Goal: Task Accomplishment & Management: Manage account settings

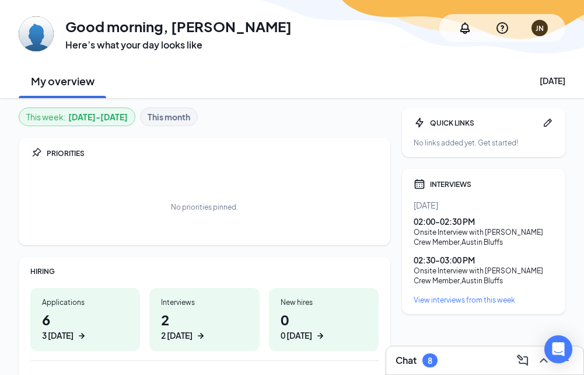
click at [190, 120] on b "This month" at bounding box center [169, 116] width 43 height 13
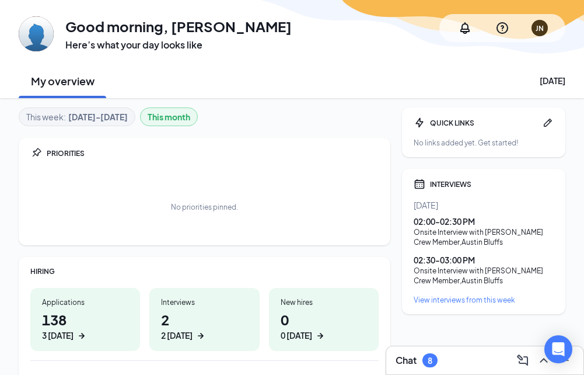
click at [115, 111] on b "Aug 25 - Aug 31" at bounding box center [98, 116] width 60 height 13
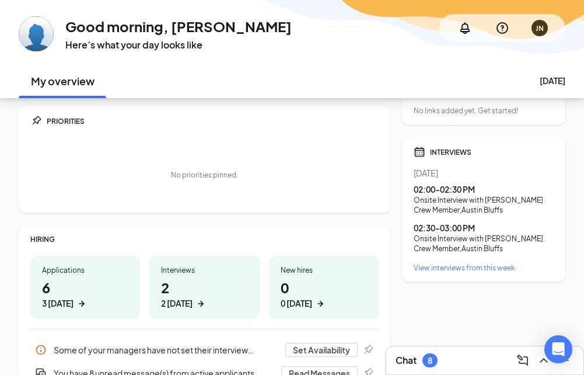
scroll to position [58, 0]
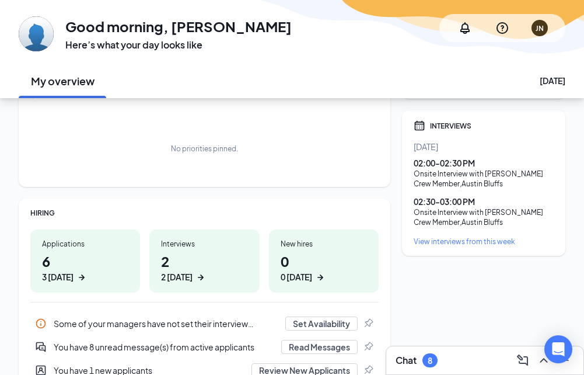
click at [89, 261] on h1 "6 3 today" at bounding box center [85, 267] width 86 height 32
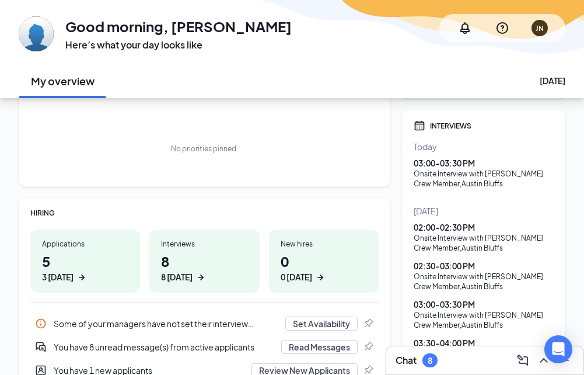
click at [83, 259] on h1 "5 3 today" at bounding box center [85, 267] width 86 height 32
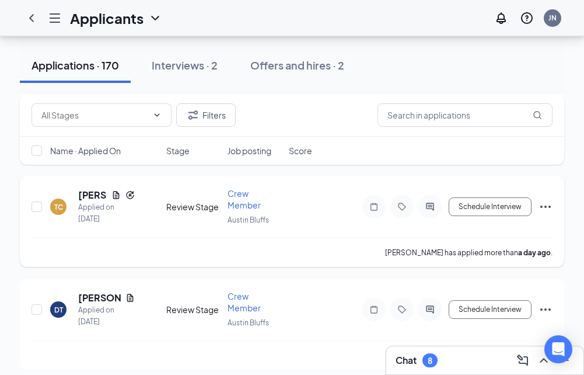
scroll to position [467, 0]
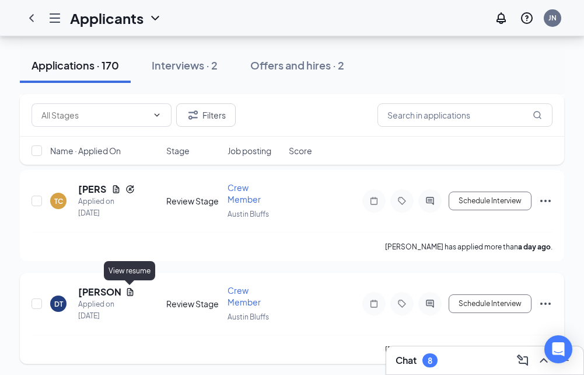
click at [127, 290] on icon "Document" at bounding box center [130, 292] width 6 height 8
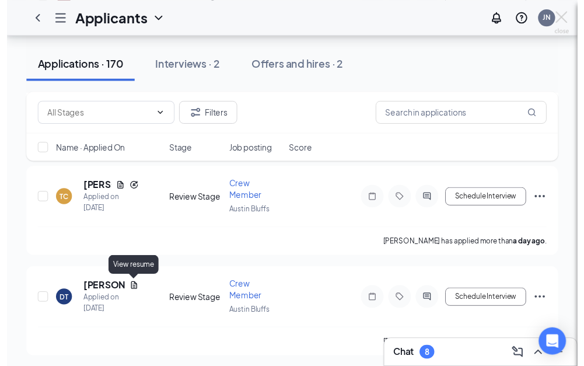
scroll to position [438, 0]
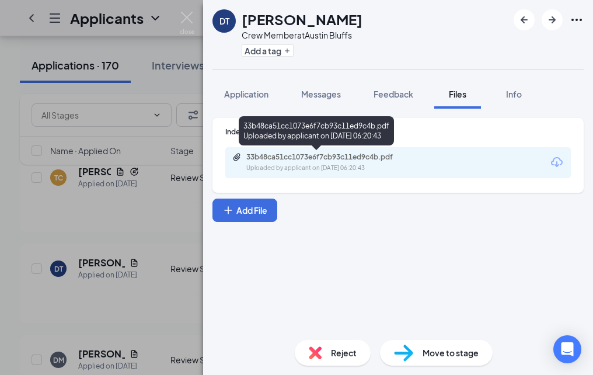
click at [289, 161] on div "33b48ca51cc1073e6f7cb93c11ed9c4b.pdf" at bounding box center [327, 156] width 163 height 9
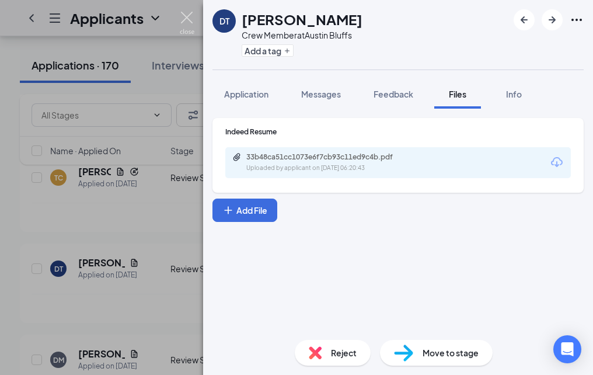
click at [191, 17] on img at bounding box center [187, 23] width 15 height 23
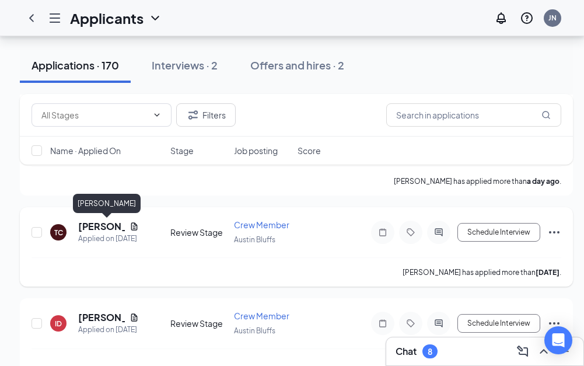
scroll to position [671, 0]
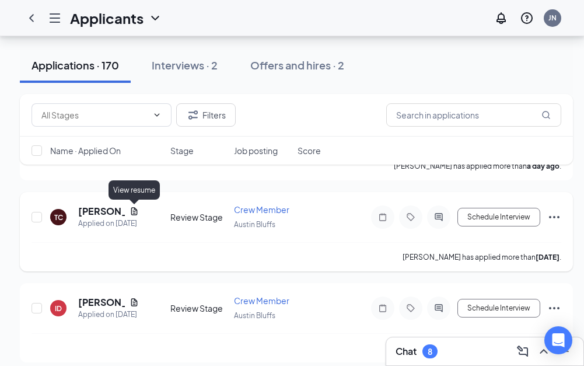
click at [135, 213] on icon "Document" at bounding box center [134, 211] width 6 height 8
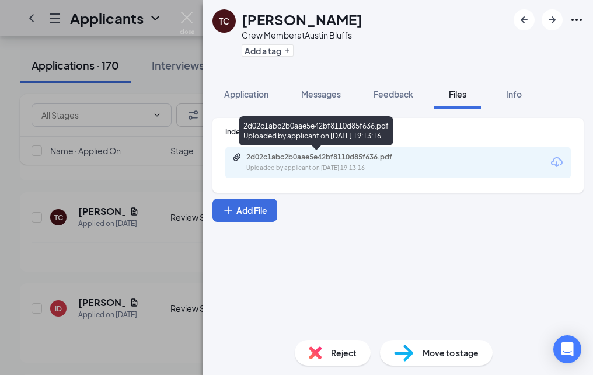
click at [298, 166] on div "Uploaded by applicant on [DATE] 19:13:16" at bounding box center [333, 167] width 175 height 9
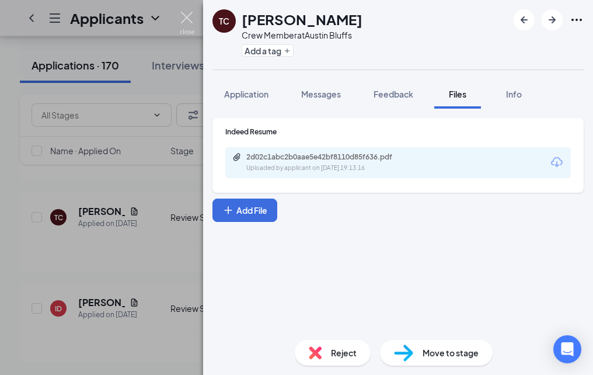
click at [180, 17] on img at bounding box center [187, 23] width 15 height 23
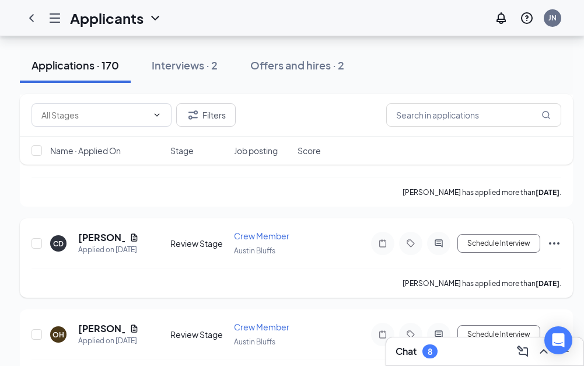
scroll to position [846, 0]
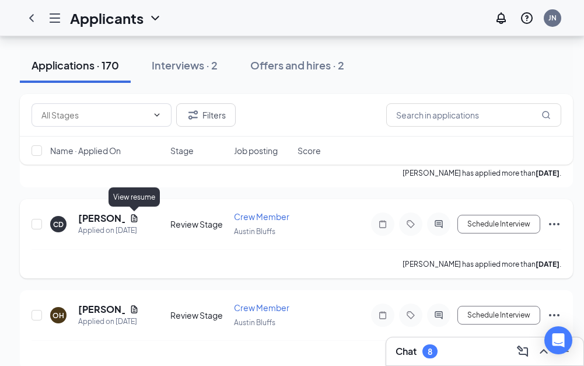
click at [132, 215] on icon "Document" at bounding box center [134, 218] width 6 height 8
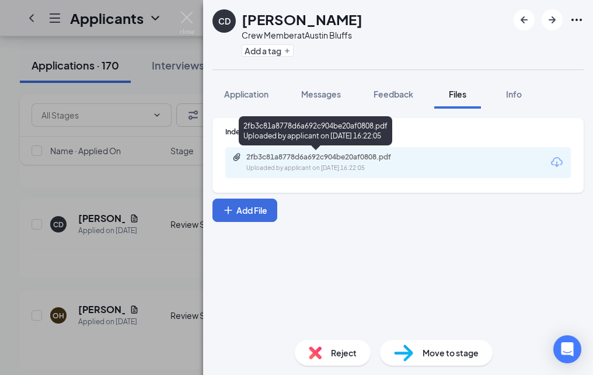
click at [264, 170] on div "Uploaded by applicant on [DATE] 16:22:05" at bounding box center [333, 167] width 175 height 9
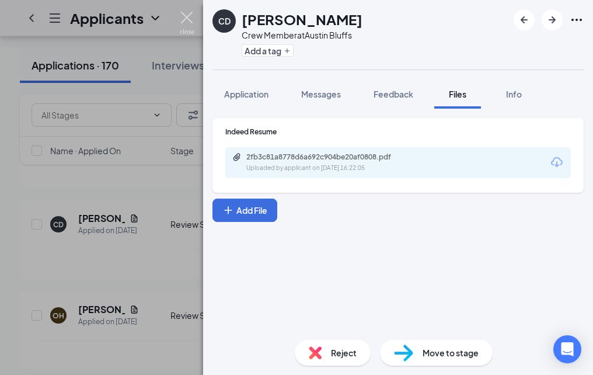
click at [191, 23] on img at bounding box center [187, 23] width 15 height 23
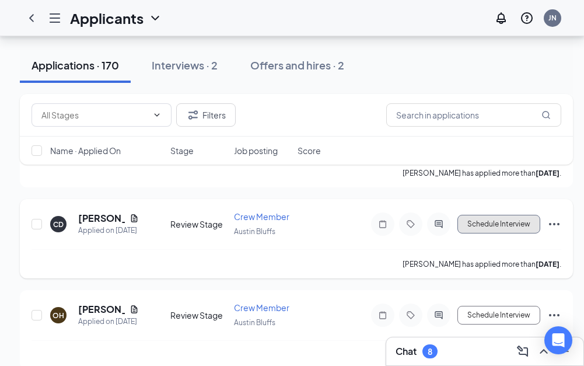
click at [495, 219] on button "Schedule Interview" at bounding box center [499, 224] width 83 height 19
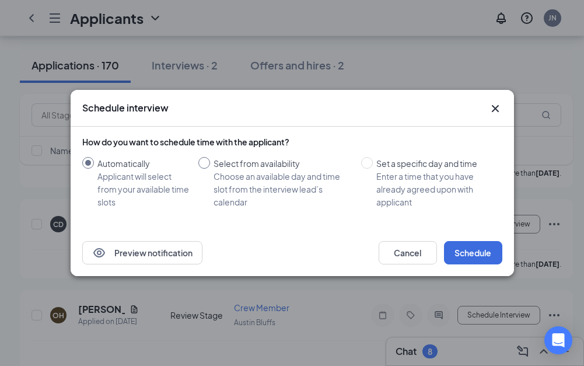
click at [260, 179] on div "Choose an available day and time slot from the interview lead’s calendar" at bounding box center [283, 189] width 138 height 39
click at [210, 169] on input "Select from availability Choose an available day and time slot from the intervi…" at bounding box center [204, 163] width 12 height 12
radio input "true"
radio input "false"
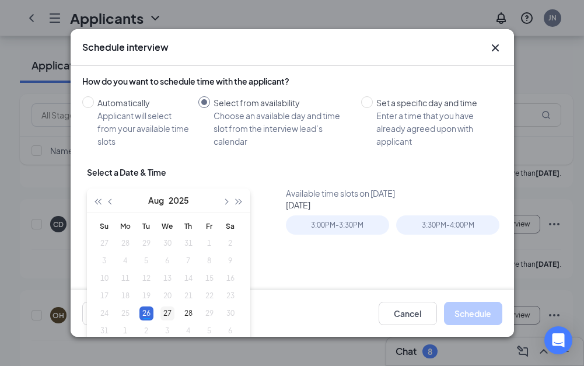
click at [165, 308] on div "27" at bounding box center [167, 313] width 14 height 14
type input "[DATE]"
click at [336, 223] on div "3:00PM - 3:30PM" at bounding box center [337, 224] width 103 height 19
click at [485, 314] on button "Schedule" at bounding box center [473, 313] width 58 height 23
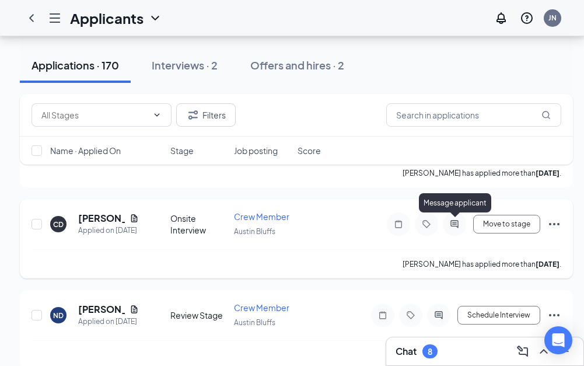
click at [453, 222] on icon "ActiveChat" at bounding box center [455, 223] width 14 height 9
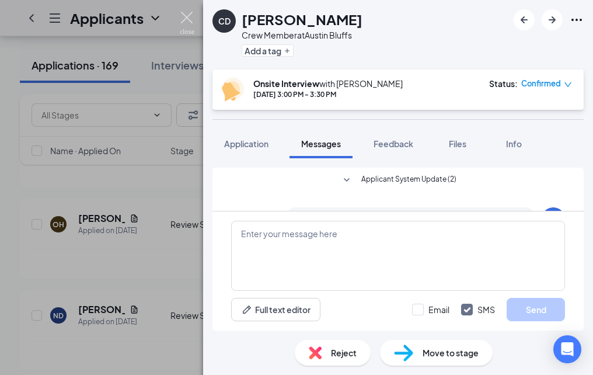
click at [188, 20] on img at bounding box center [187, 23] width 15 height 23
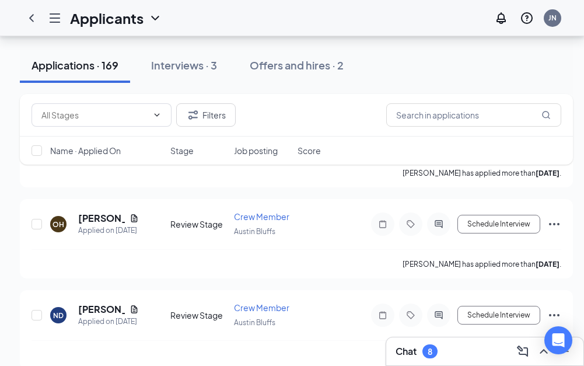
click at [452, 347] on div "Chat 8" at bounding box center [485, 351] width 179 height 19
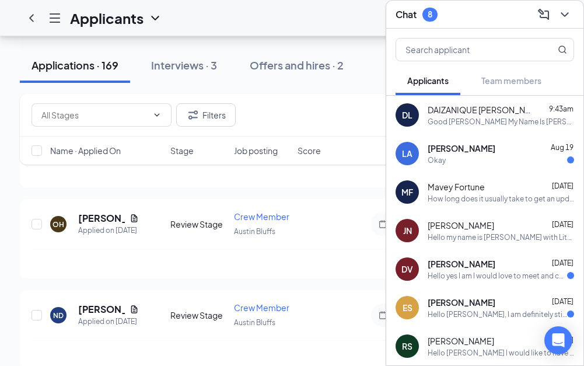
click at [483, 117] on div "Good [PERSON_NAME] My Name Is [PERSON_NAME] The Gm at the [GEOGRAPHIC_DATA] on …" at bounding box center [501, 122] width 146 height 10
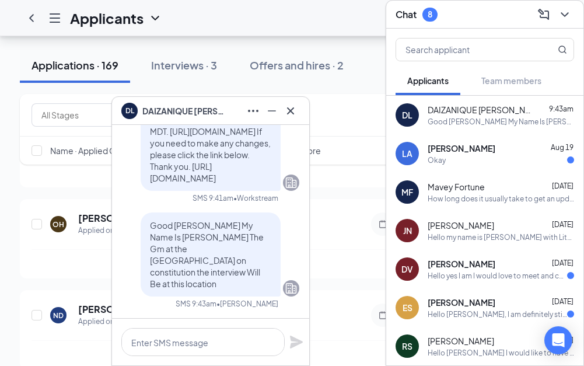
drag, startPoint x: 216, startPoint y: 267, endPoint x: 166, endPoint y: 257, distance: 51.1
click at [166, 257] on span "Good [PERSON_NAME] My Name Is [PERSON_NAME] The Gm at the [GEOGRAPHIC_DATA] on …" at bounding box center [207, 254] width 114 height 69
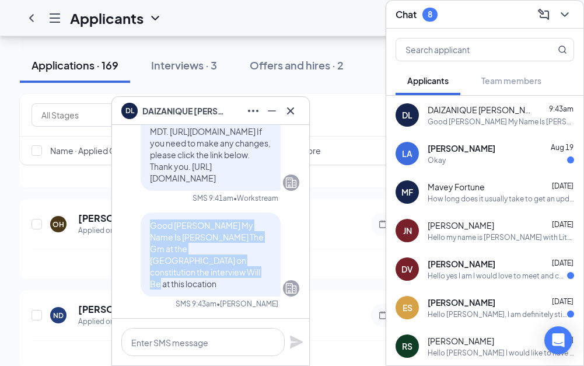
drag, startPoint x: 141, startPoint y: 249, endPoint x: 246, endPoint y: 284, distance: 110.9
click at [246, 284] on p "Good [PERSON_NAME] My Name Is [PERSON_NAME] The Gm at the [GEOGRAPHIC_DATA] on …" at bounding box center [210, 254] width 121 height 70
copy span "Good [PERSON_NAME] My Name Is [PERSON_NAME] The Gm at the [GEOGRAPHIC_DATA] on …"
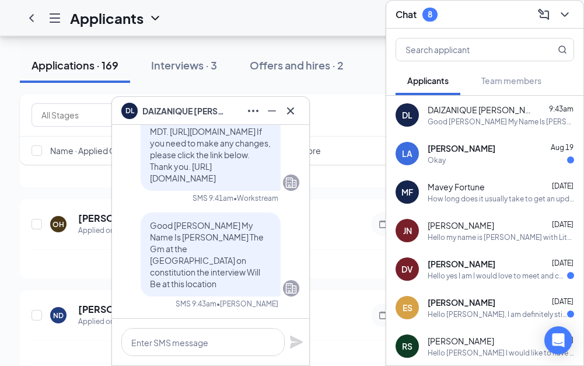
click at [365, 32] on div "Applicants JN" at bounding box center [292, 18] width 584 height 36
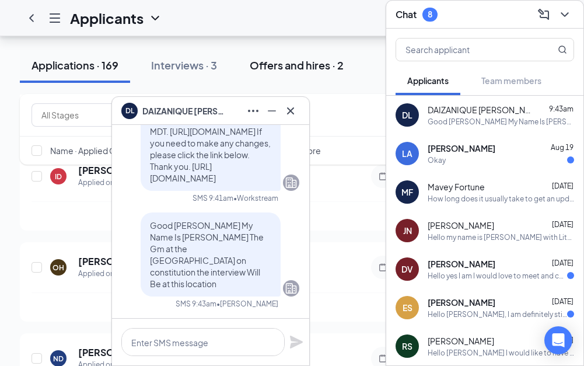
scroll to position [671, 0]
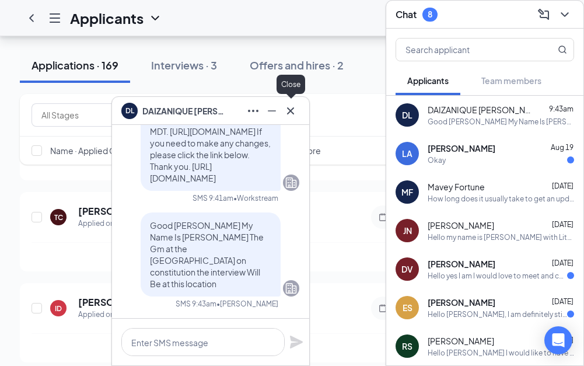
click at [291, 113] on icon "Cross" at bounding box center [291, 111] width 14 height 14
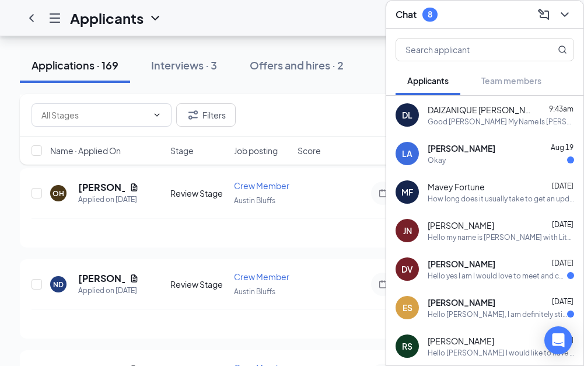
scroll to position [846, 0]
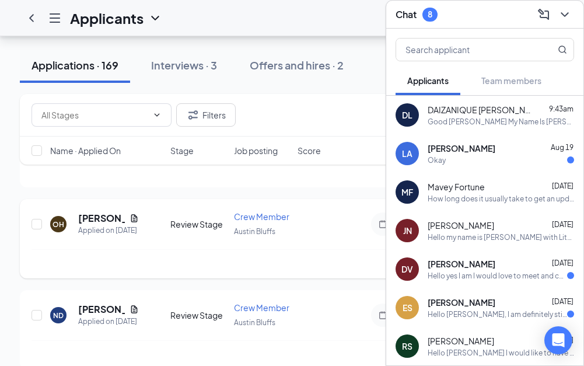
click at [351, 234] on div "Schedule Interview" at bounding box center [456, 223] width 210 height 23
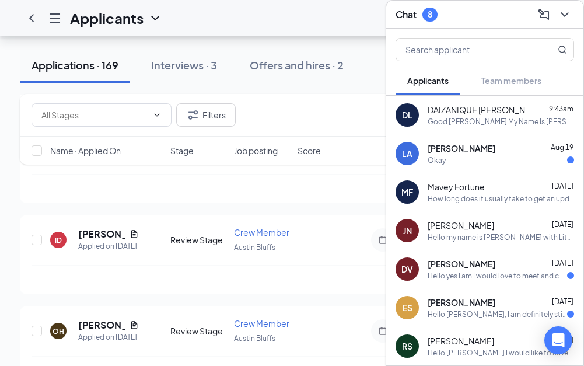
scroll to position [730, 0]
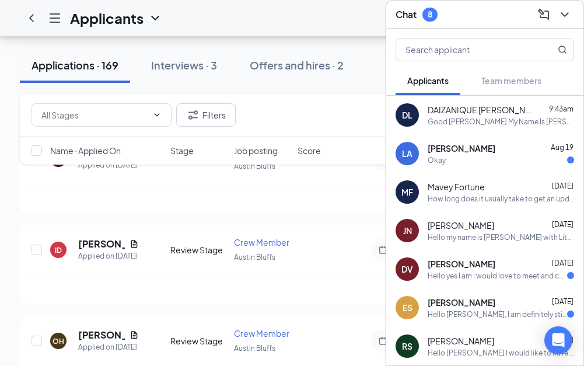
click at [397, 12] on h3 "Chat" at bounding box center [406, 14] width 21 height 13
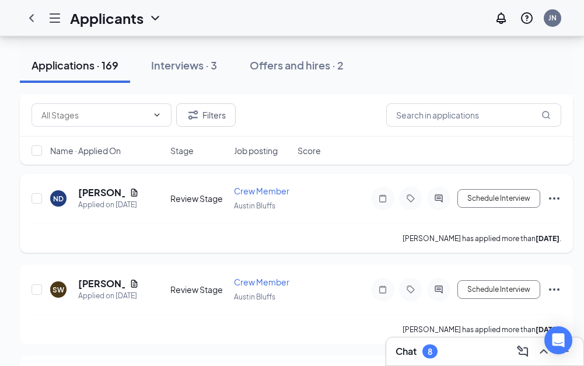
scroll to position [1021, 0]
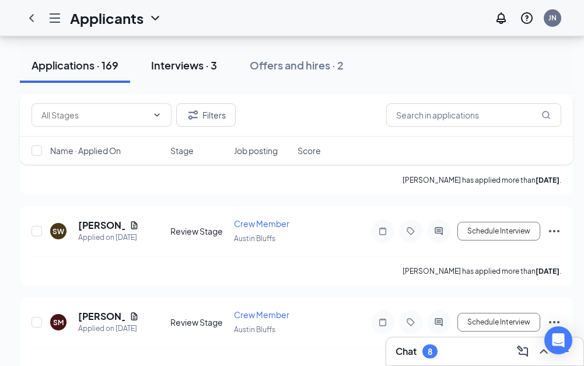
click at [210, 70] on div "Interviews · 3" at bounding box center [184, 65] width 66 height 15
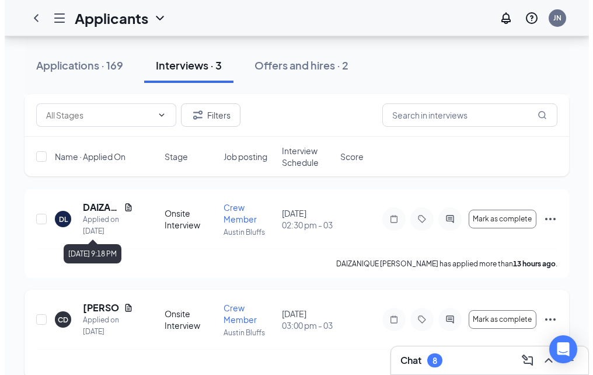
scroll to position [166, 0]
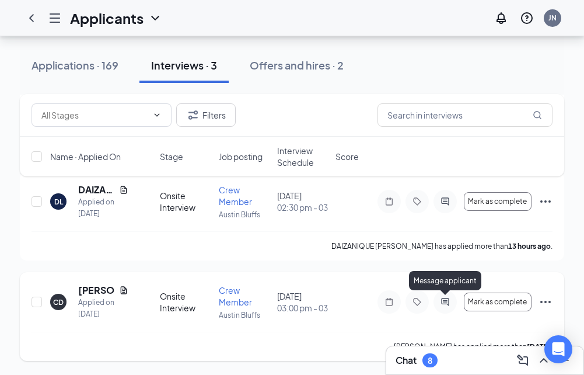
click at [445, 300] on icon "ActiveChat" at bounding box center [445, 302] width 8 height 8
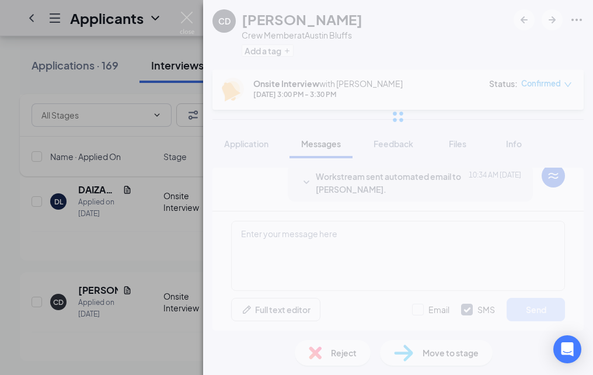
scroll to position [244, 0]
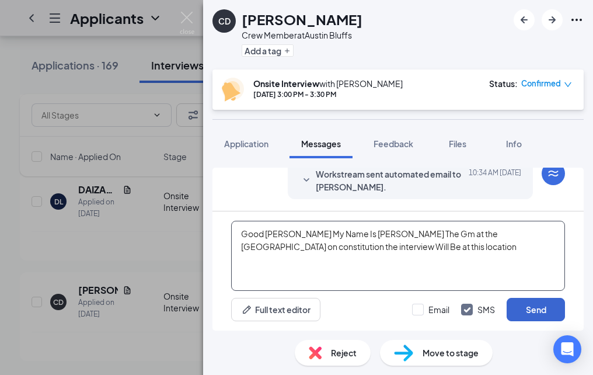
type textarea "Good [PERSON_NAME] My Name Is [PERSON_NAME] The Gm at the [GEOGRAPHIC_DATA] on …"
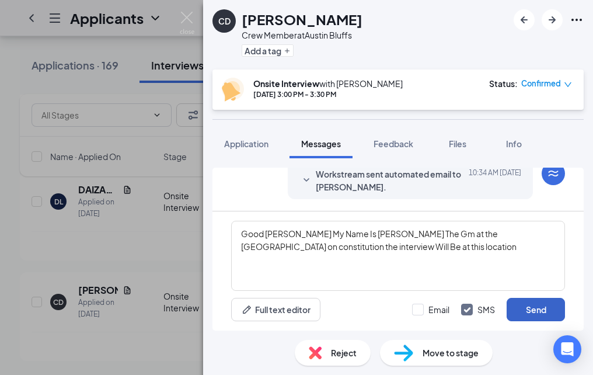
click at [522, 310] on button "Send" at bounding box center [536, 309] width 58 height 23
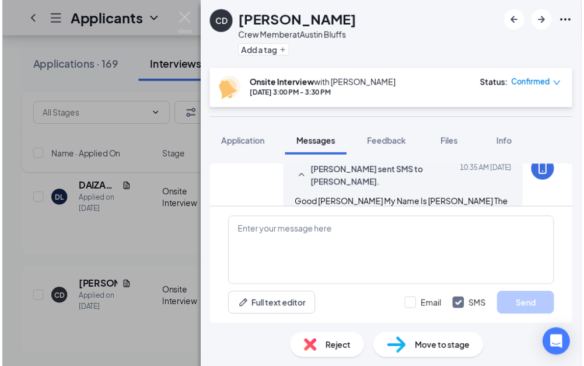
scroll to position [344, 0]
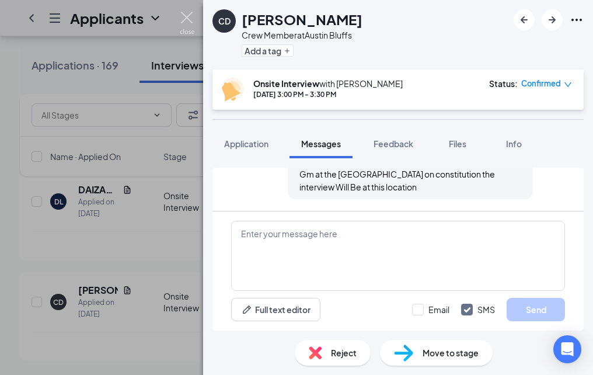
click at [190, 20] on img at bounding box center [187, 23] width 15 height 23
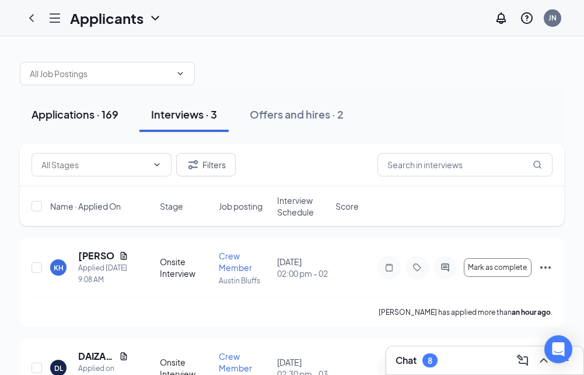
click at [105, 100] on button "Applications · 169" at bounding box center [75, 114] width 110 height 35
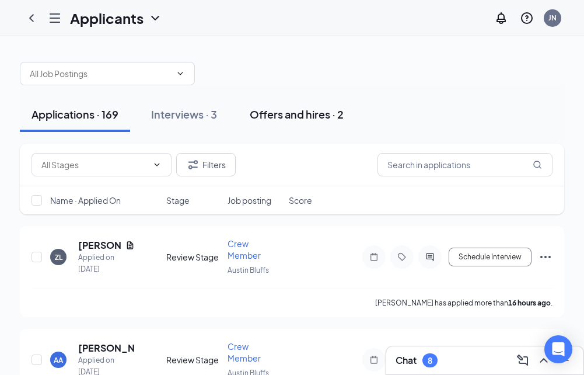
click at [295, 104] on button "Offers and hires · 2" at bounding box center [296, 114] width 117 height 35
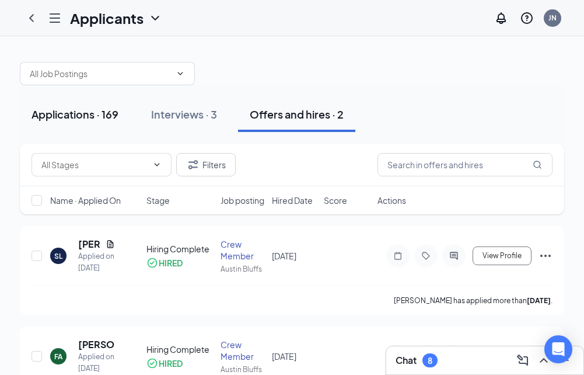
click at [97, 113] on div "Applications · 169" at bounding box center [75, 114] width 87 height 15
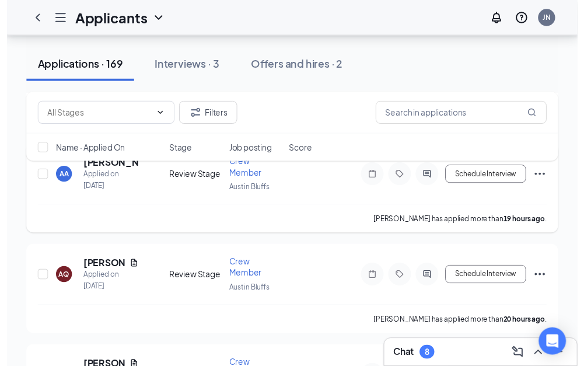
scroll to position [175, 0]
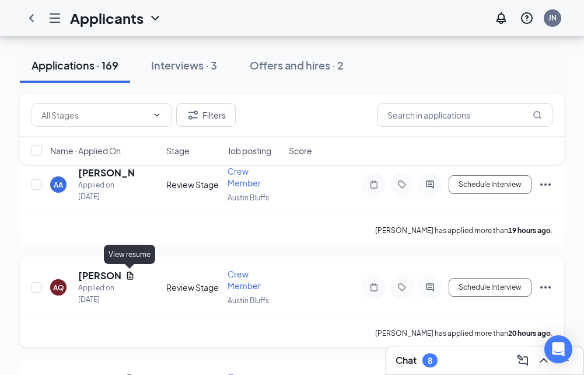
click at [128, 276] on icon "Document" at bounding box center [130, 275] width 6 height 8
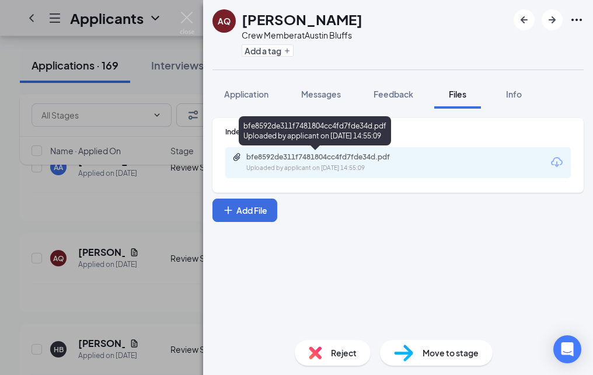
click at [319, 165] on div "Uploaded by applicant on [DATE] 14:55:09" at bounding box center [333, 167] width 175 height 9
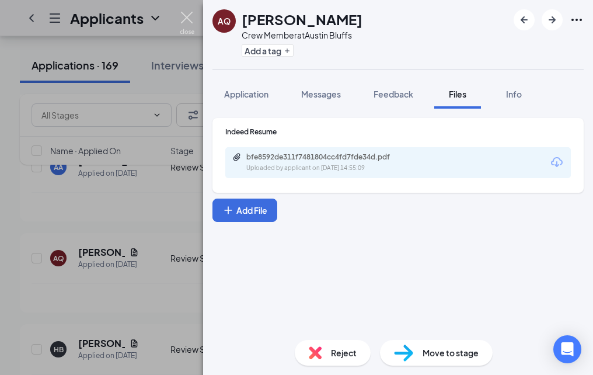
click at [187, 32] on img at bounding box center [187, 23] width 15 height 23
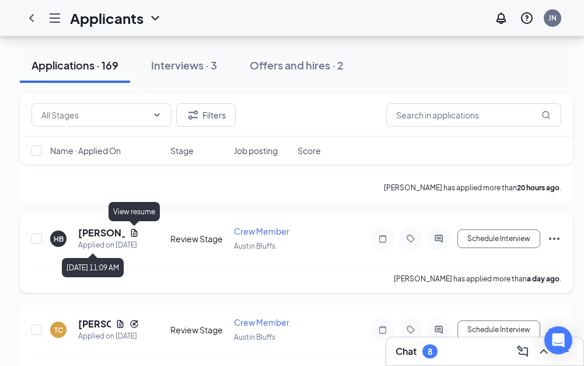
scroll to position [292, 0]
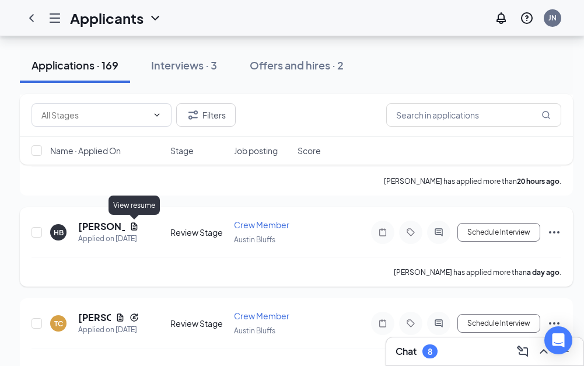
click at [132, 226] on icon "Document" at bounding box center [134, 226] width 9 height 9
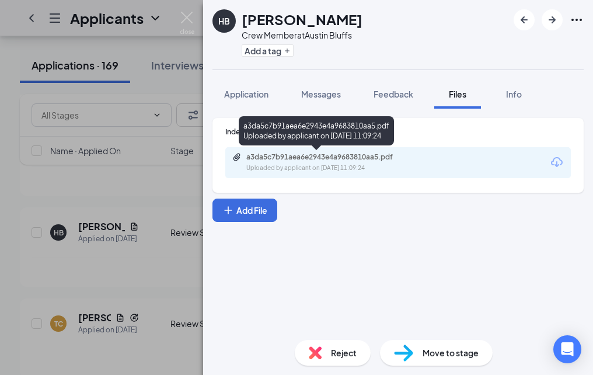
click at [358, 165] on div "Uploaded by applicant on [DATE] 11:09:24" at bounding box center [333, 167] width 175 height 9
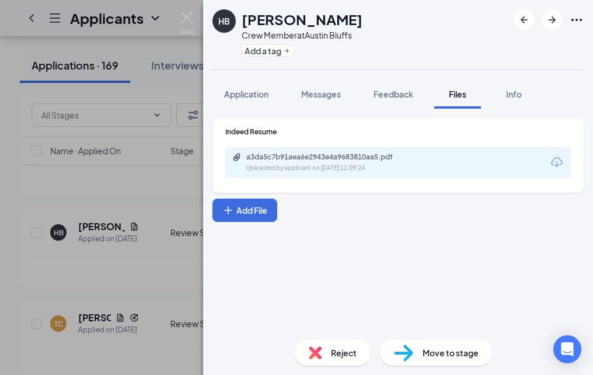
click at [197, 23] on div "HB Harmony [PERSON_NAME] Crew Member at [GEOGRAPHIC_DATA] Add a tag Application…" at bounding box center [296, 187] width 593 height 375
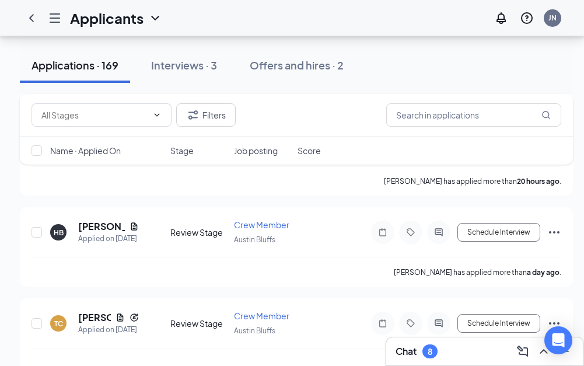
click at [191, 19] on div "Applicants JN" at bounding box center [292, 18] width 584 height 36
click at [481, 231] on button "Schedule Interview" at bounding box center [499, 232] width 83 height 19
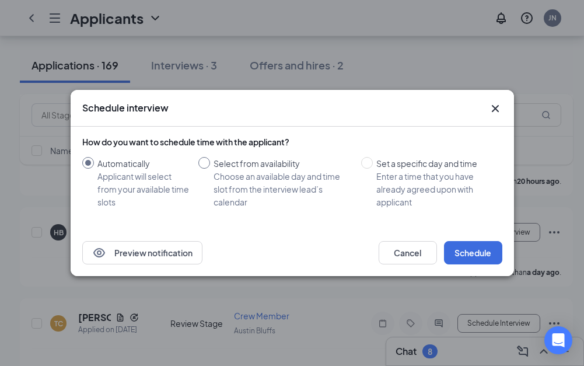
click at [247, 182] on div "Choose an available day and time slot from the interview lead’s calendar" at bounding box center [283, 189] width 138 height 39
click at [210, 169] on input "Select from availability Choose an available day and time slot from the intervi…" at bounding box center [204, 163] width 12 height 12
radio input "true"
radio input "false"
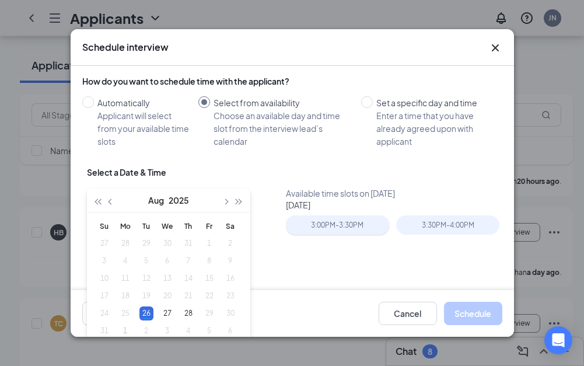
click at [326, 216] on div "3:00PM - 3:30PM" at bounding box center [337, 224] width 103 height 19
click at [464, 317] on button "Schedule" at bounding box center [473, 313] width 58 height 23
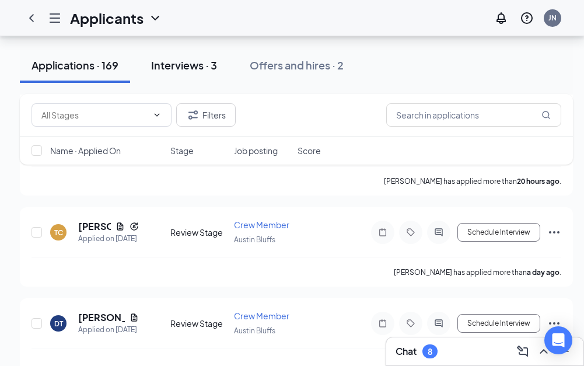
click at [201, 68] on div "Interviews · 3" at bounding box center [184, 65] width 66 height 15
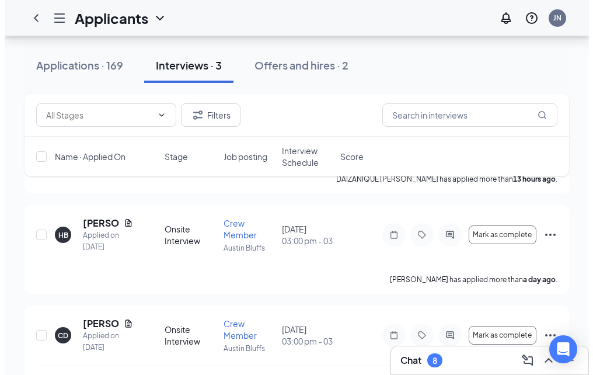
scroll to position [267, 0]
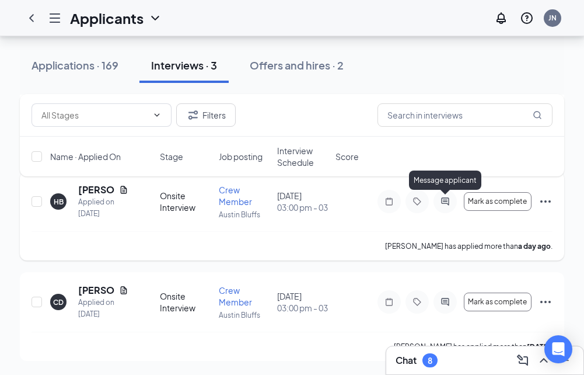
click at [444, 204] on icon "ActiveChat" at bounding box center [445, 201] width 14 height 9
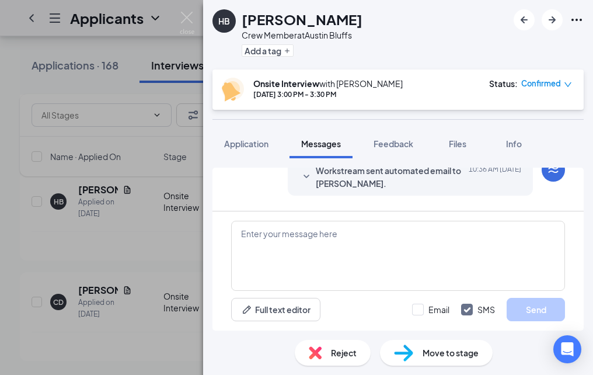
scroll to position [194, 0]
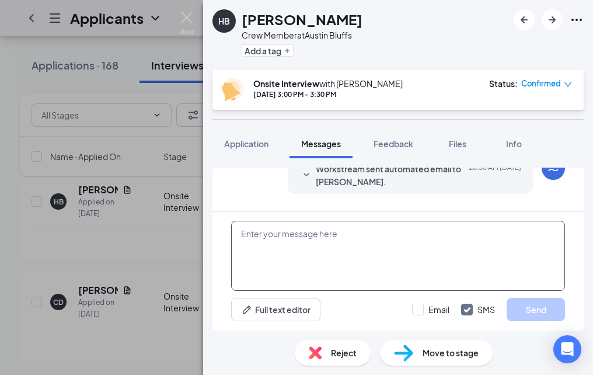
paste textarea "Good [PERSON_NAME] My Name Is [PERSON_NAME] The Gm at the [GEOGRAPHIC_DATA] on …"
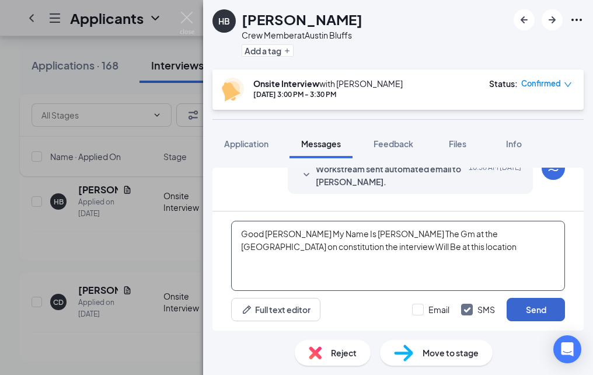
type textarea "Good [PERSON_NAME] My Name Is [PERSON_NAME] The Gm at the [GEOGRAPHIC_DATA] on …"
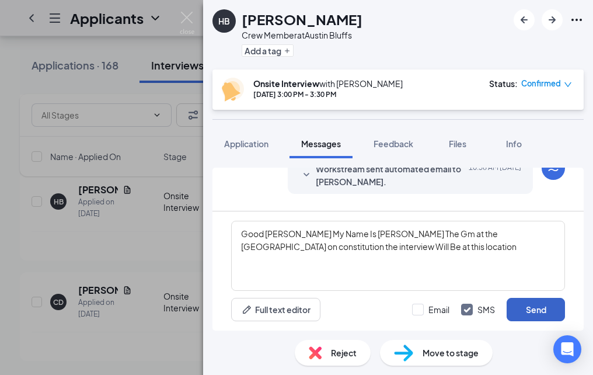
click at [541, 316] on button "Send" at bounding box center [536, 309] width 58 height 23
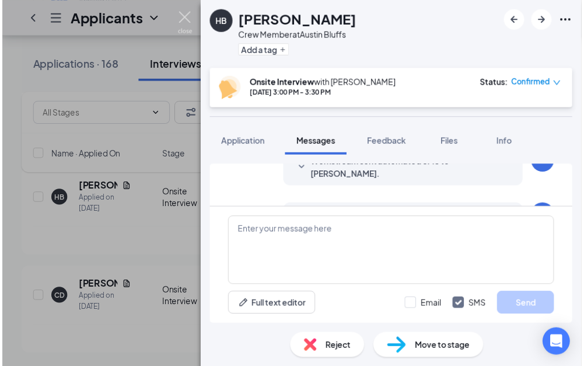
scroll to position [344, 0]
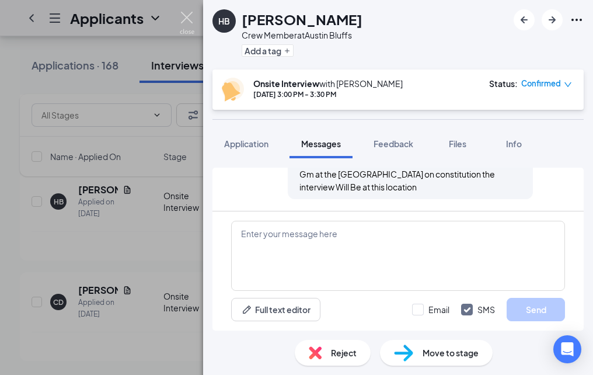
click at [181, 32] on img at bounding box center [187, 23] width 15 height 23
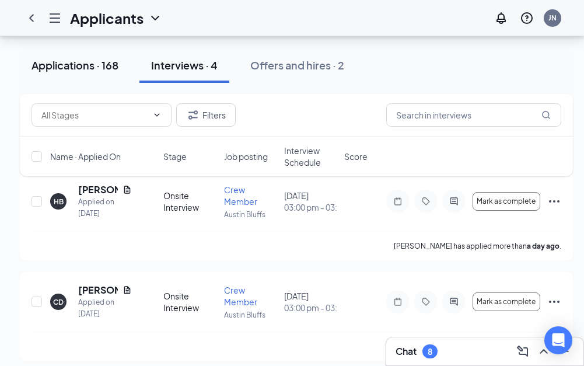
click at [67, 68] on div "Applications · 168" at bounding box center [75, 65] width 87 height 15
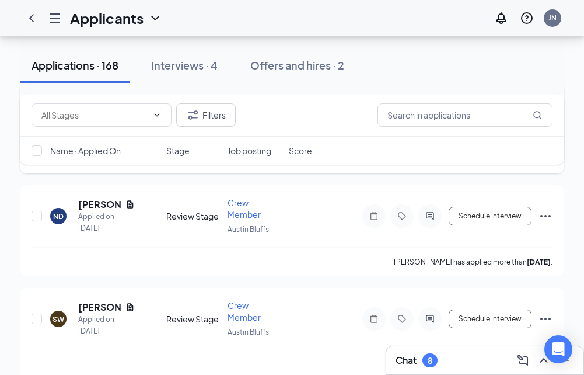
scroll to position [1051, 0]
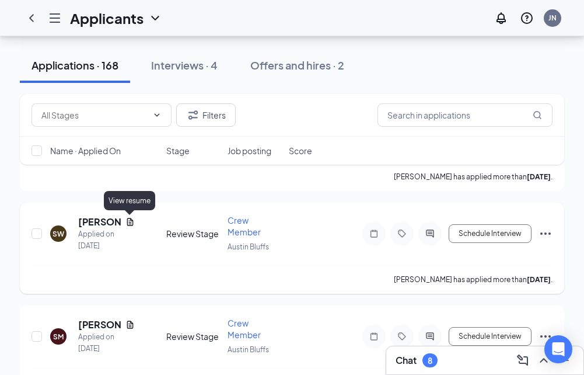
click at [129, 225] on icon "Document" at bounding box center [129, 221] width 9 height 9
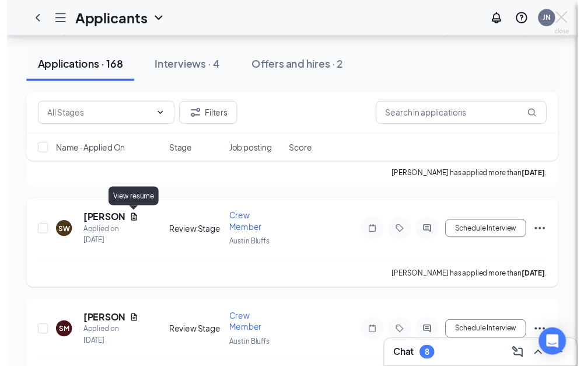
scroll to position [957, 0]
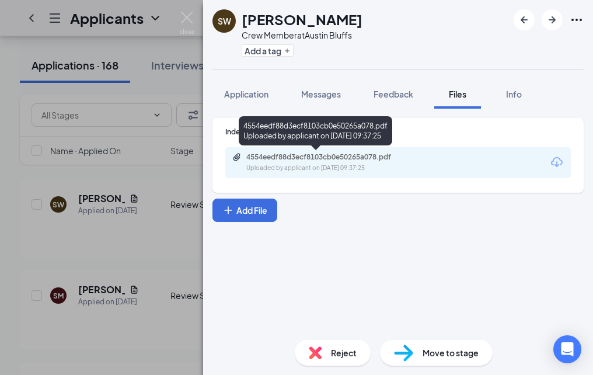
click at [362, 153] on div "4554eedf88d3ecf8103cb0e50265a078.pdf" at bounding box center [327, 156] width 163 height 9
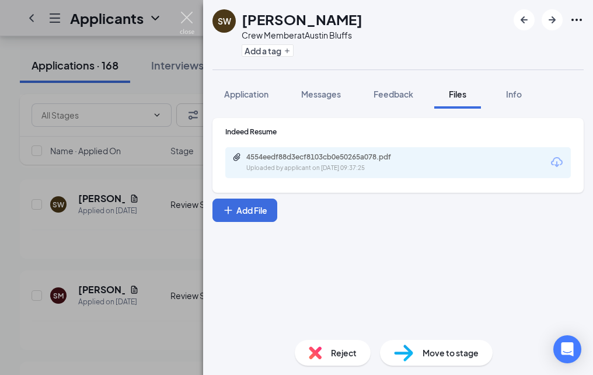
click at [192, 18] on img at bounding box center [187, 23] width 15 height 23
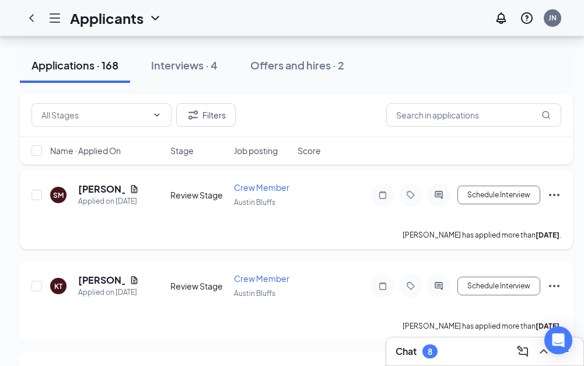
scroll to position [1074, 0]
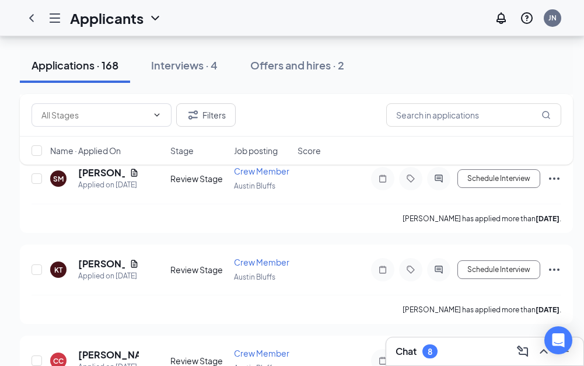
click at [134, 173] on div "Filters Name · Applied On Stage Job posting Score" at bounding box center [296, 135] width 553 height 82
click at [134, 172] on div "Filters Name · Applied On Stage Job posting Score" at bounding box center [296, 135] width 553 height 82
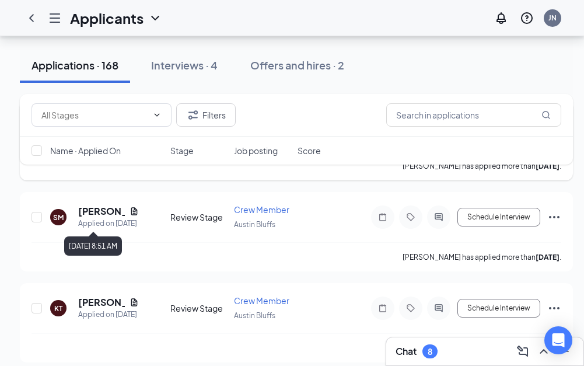
scroll to position [1015, 0]
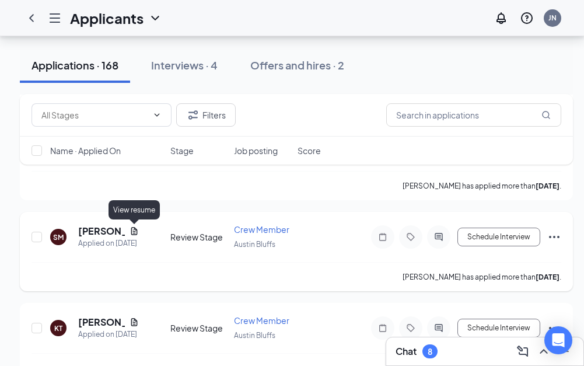
click at [132, 231] on icon "Document" at bounding box center [134, 230] width 9 height 9
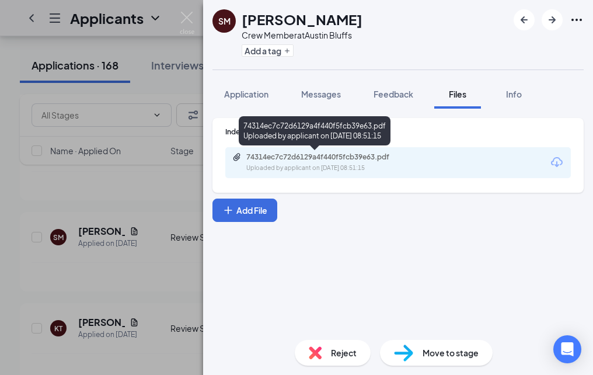
click at [336, 169] on div "Uploaded by applicant on [DATE] 08:51:15" at bounding box center [333, 167] width 175 height 9
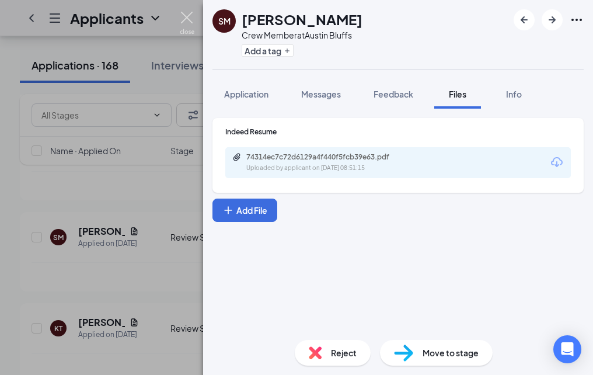
click at [192, 23] on img at bounding box center [187, 23] width 15 height 23
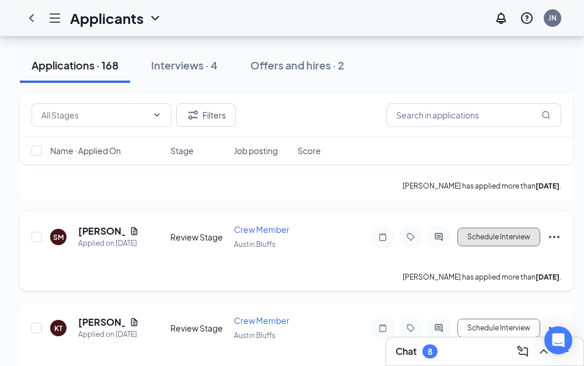
click at [487, 236] on button "Schedule Interview" at bounding box center [499, 237] width 83 height 19
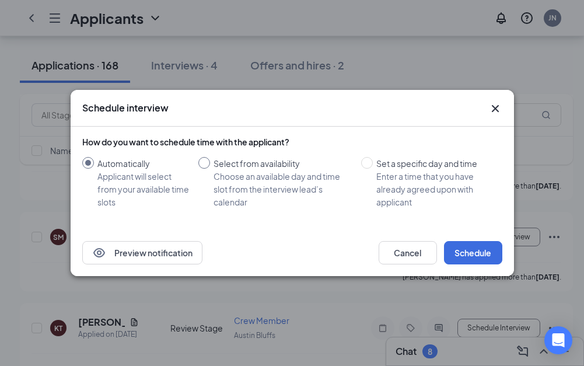
click at [300, 177] on div "Choose an available day and time slot from the interview lead’s calendar" at bounding box center [283, 189] width 138 height 39
click at [208, 162] on input "Select from availability Choose an available day and time slot from the intervi…" at bounding box center [204, 163] width 12 height 12
radio input "true"
radio input "false"
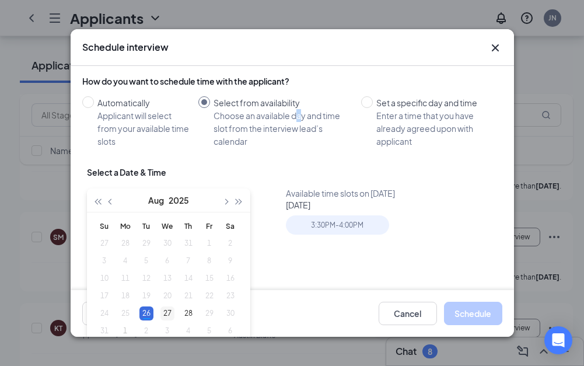
click at [167, 309] on div "27" at bounding box center [167, 313] width 14 height 14
type input "[DATE]"
click at [334, 224] on div "3:30PM - 4:00PM" at bounding box center [337, 224] width 103 height 19
click at [466, 309] on button "Schedule" at bounding box center [473, 313] width 58 height 23
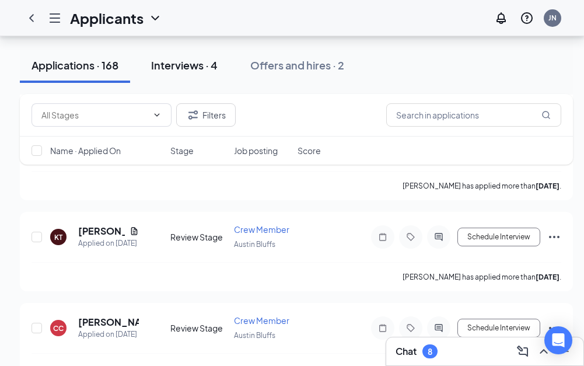
click at [198, 58] on div "Interviews · 4" at bounding box center [184, 65] width 67 height 15
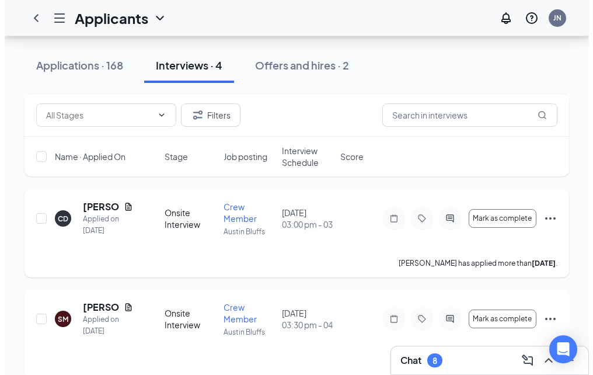
scroll to position [367, 0]
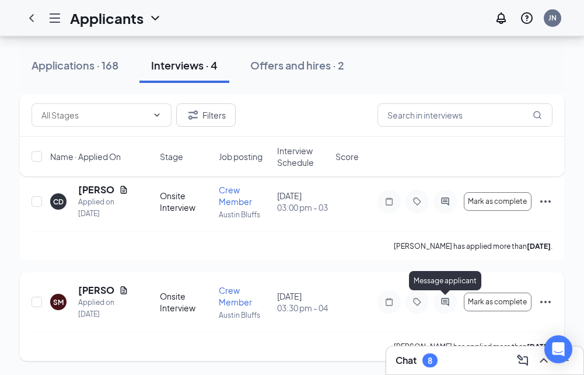
click at [447, 300] on icon "ActiveChat" at bounding box center [445, 301] width 14 height 9
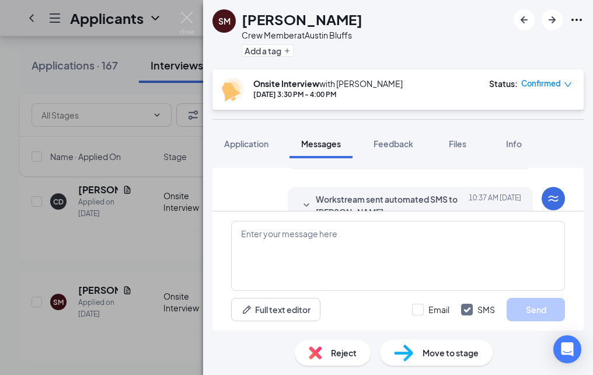
scroll to position [242, 0]
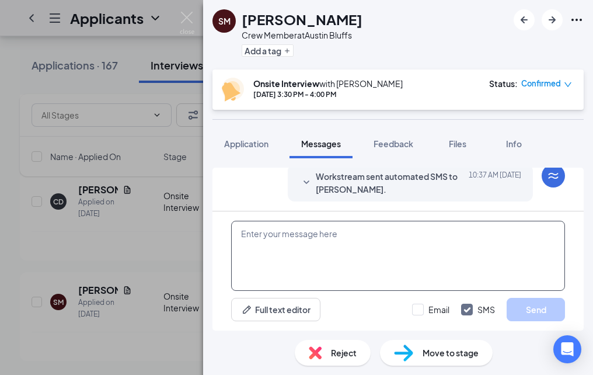
paste textarea "Good [PERSON_NAME] My Name Is [PERSON_NAME] The Gm at the [GEOGRAPHIC_DATA] on …"
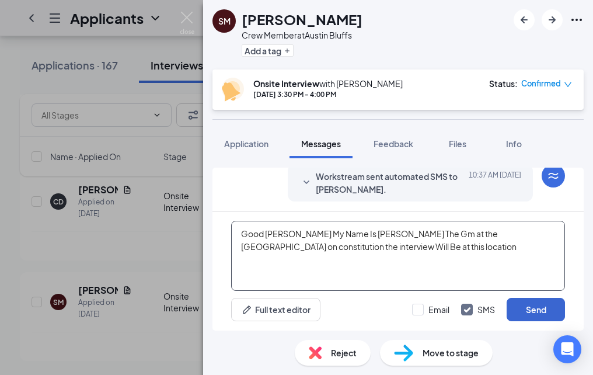
type textarea "Good [PERSON_NAME] My Name Is [PERSON_NAME] The Gm at the [GEOGRAPHIC_DATA] on …"
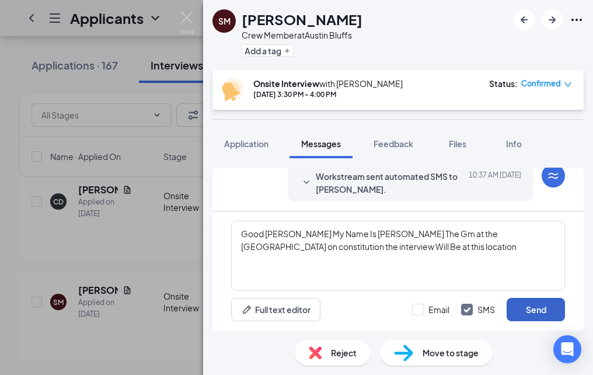
click at [514, 302] on button "Send" at bounding box center [536, 309] width 58 height 23
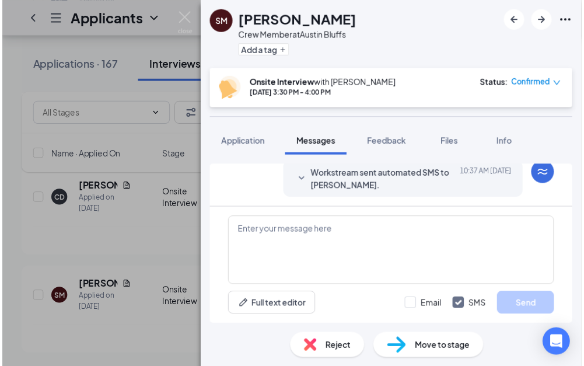
scroll to position [333, 0]
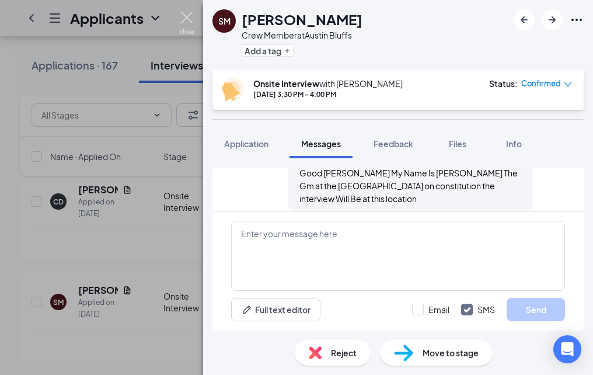
click at [180, 13] on img at bounding box center [187, 23] width 15 height 23
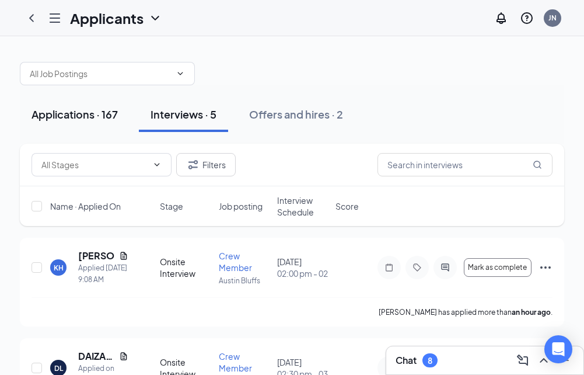
click at [89, 117] on div "Applications · 167" at bounding box center [75, 114] width 86 height 15
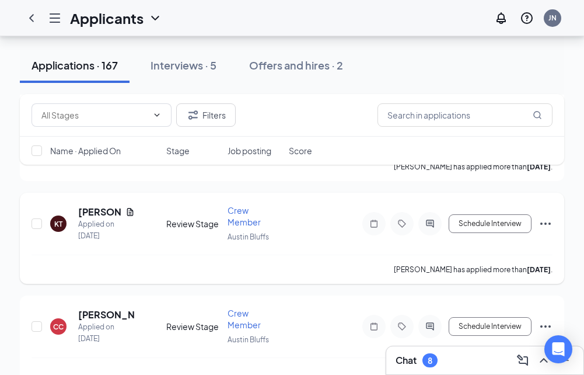
scroll to position [1167, 0]
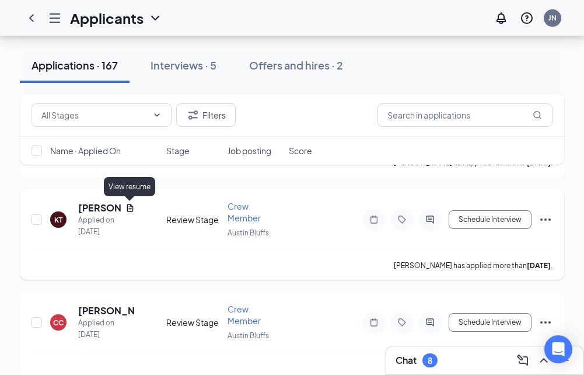
click at [128, 205] on icon "Document" at bounding box center [129, 207] width 9 height 9
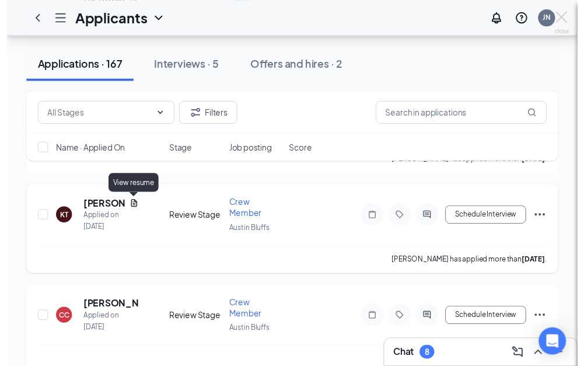
scroll to position [1056, 0]
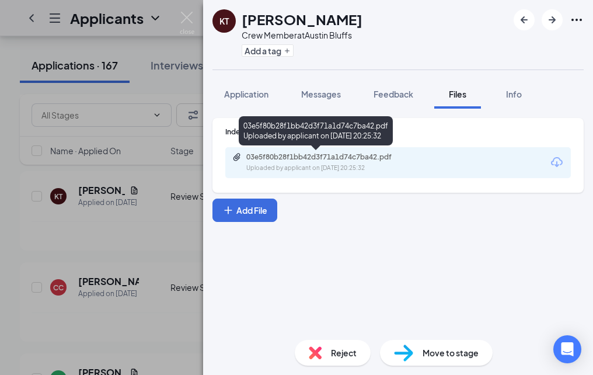
click at [293, 166] on div "Uploaded by applicant on [DATE] 20:25:32" at bounding box center [333, 167] width 175 height 9
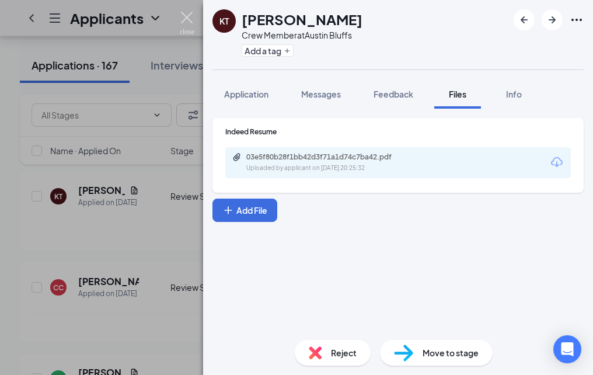
click at [190, 23] on img at bounding box center [187, 23] width 15 height 23
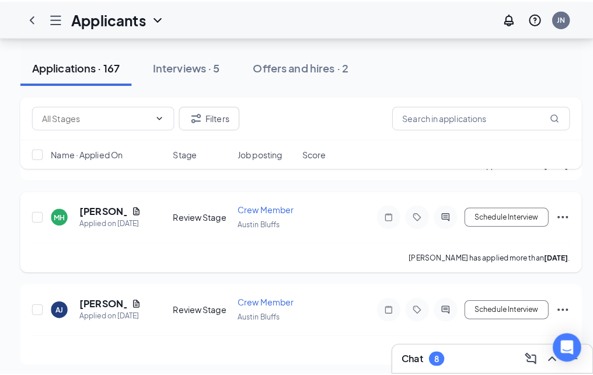
scroll to position [1231, 0]
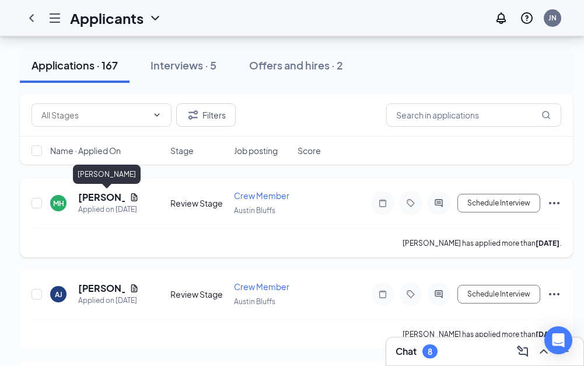
click at [92, 192] on h5 "[PERSON_NAME]" at bounding box center [101, 197] width 47 height 13
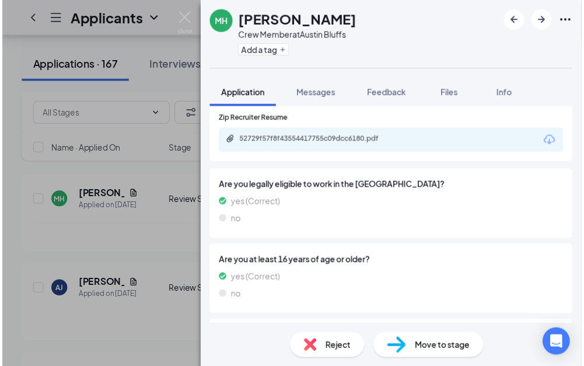
scroll to position [350, 0]
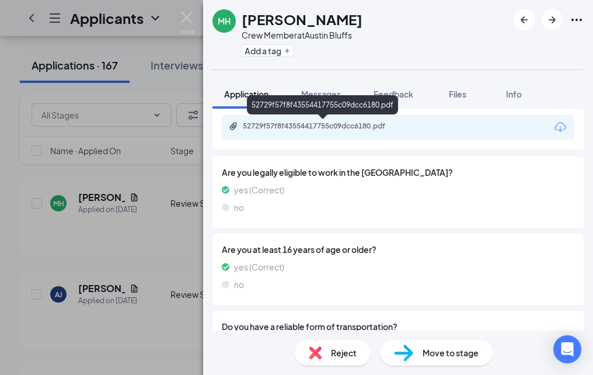
click at [323, 130] on div "52729f57f8f43554417755c09dcc6180.pdf" at bounding box center [324, 125] width 163 height 9
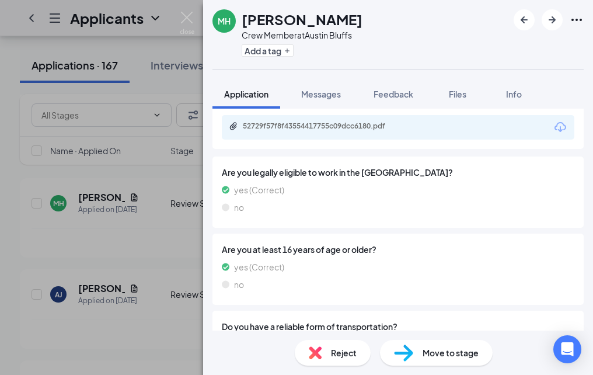
click at [187, 12] on img at bounding box center [187, 23] width 15 height 23
click at [186, 15] on div "Applicants JN" at bounding box center [296, 18] width 593 height 36
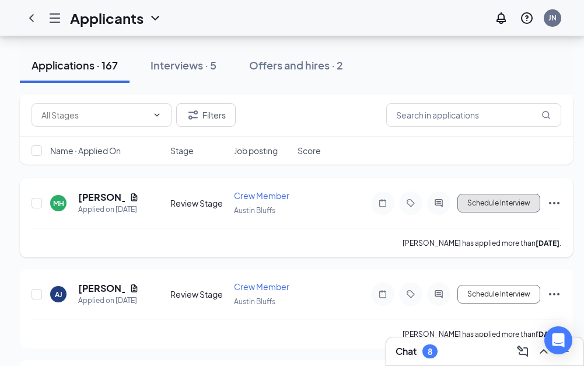
click at [501, 207] on button "Schedule Interview" at bounding box center [499, 203] width 83 height 19
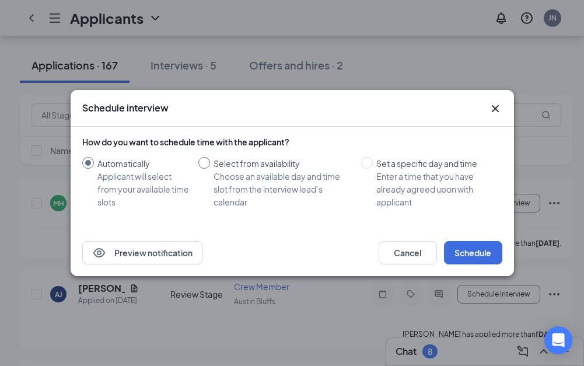
click at [273, 158] on div "Select from availability" at bounding box center [283, 163] width 138 height 13
click at [210, 158] on input "Select from availability Choose an available day and time slot from the intervi…" at bounding box center [204, 163] width 12 height 12
radio input "true"
radio input "false"
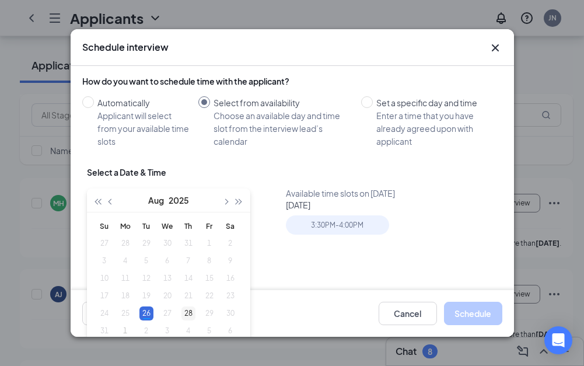
type input "[DATE]"
click at [189, 309] on div "28" at bounding box center [189, 313] width 14 height 14
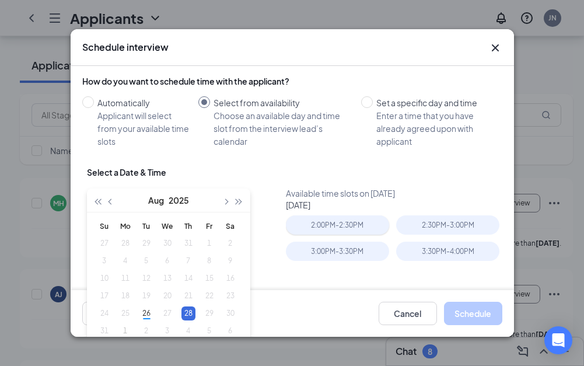
click at [350, 219] on div "2:00PM - 2:30PM" at bounding box center [337, 224] width 103 height 19
click at [486, 323] on button "Schedule" at bounding box center [473, 313] width 58 height 23
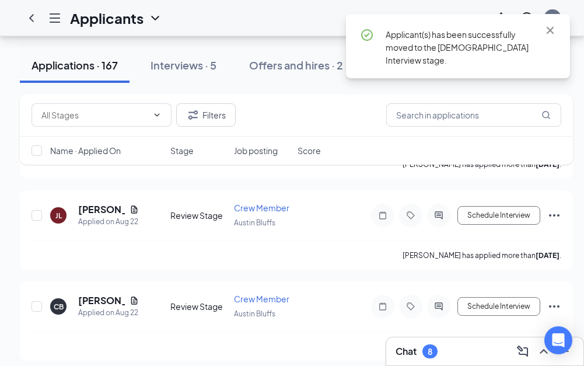
scroll to position [1290, 0]
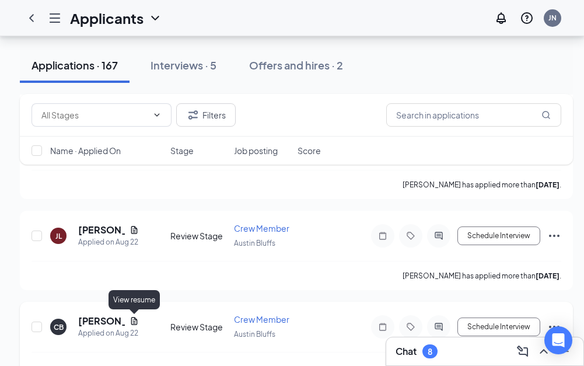
click at [134, 323] on icon "Document" at bounding box center [134, 321] width 6 height 8
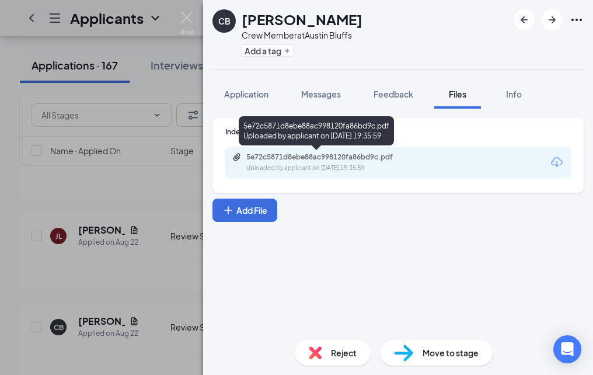
click at [288, 157] on div "5e72c5871d8ebe88ac998120fa86bd9c.pdf" at bounding box center [327, 156] width 163 height 9
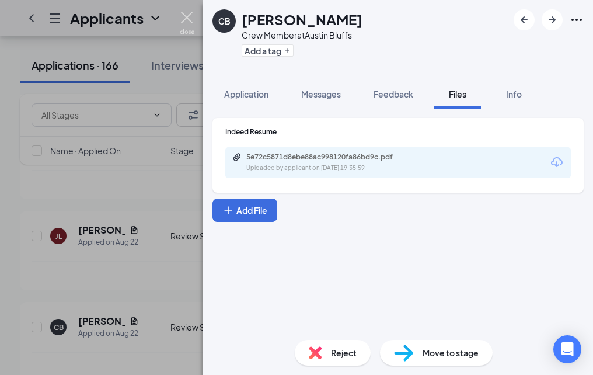
click at [186, 19] on img at bounding box center [187, 23] width 15 height 23
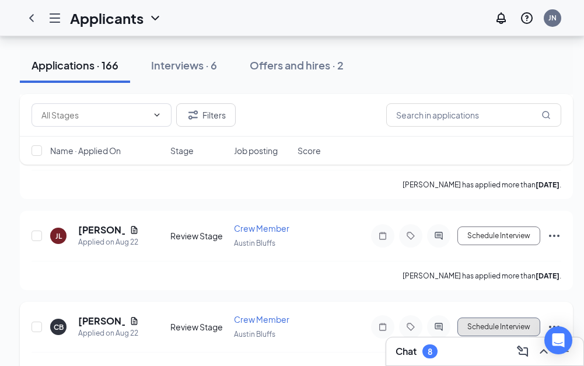
click at [523, 327] on button "Schedule Interview" at bounding box center [499, 326] width 83 height 19
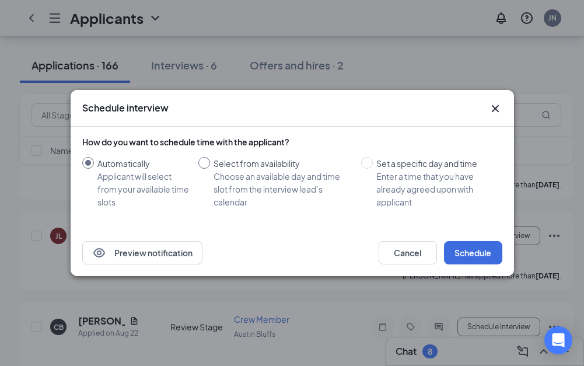
click at [249, 175] on div "Choose an available day and time slot from the interview lead’s calendar" at bounding box center [283, 189] width 138 height 39
click at [210, 169] on input "Select from availability Choose an available day and time slot from the intervi…" at bounding box center [204, 163] width 12 height 12
radio input "true"
radio input "false"
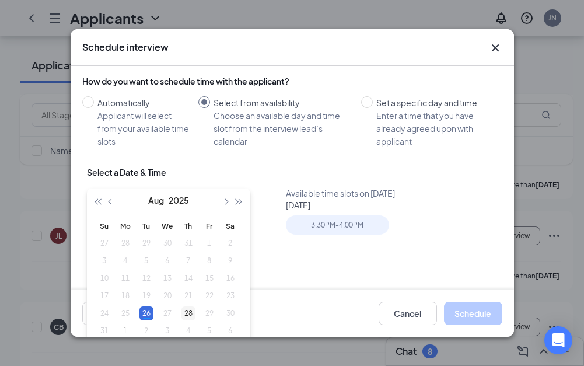
type input "[DATE]"
click at [189, 311] on div "28" at bounding box center [189, 313] width 14 height 14
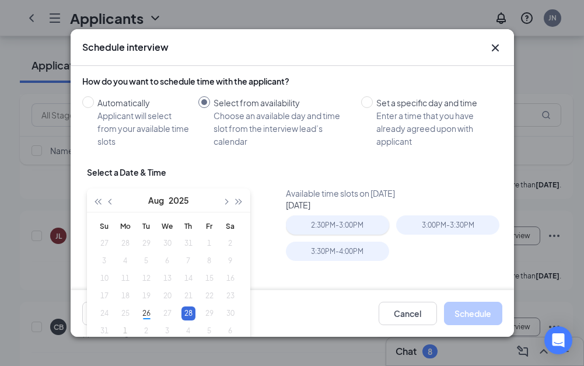
click at [345, 221] on div "2:30PM - 3:00PM" at bounding box center [337, 224] width 103 height 19
click at [479, 311] on button "Schedule" at bounding box center [473, 313] width 58 height 23
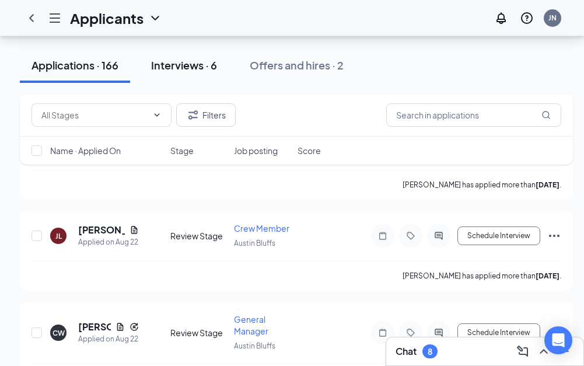
click at [187, 62] on div "Interviews · 6" at bounding box center [184, 65] width 66 height 15
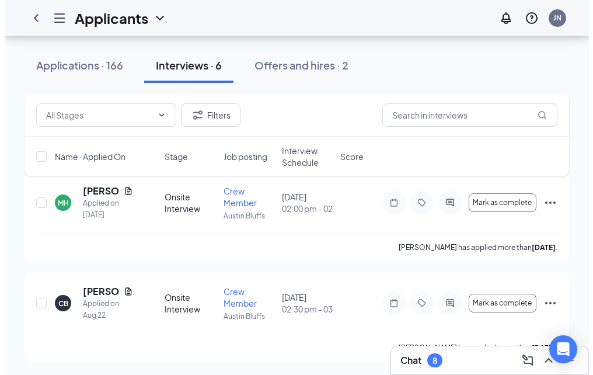
scroll to position [568, 0]
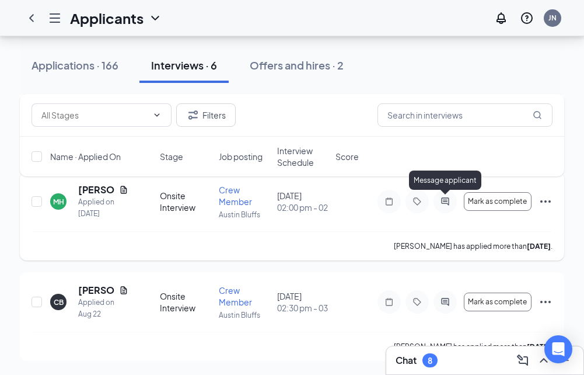
click at [448, 205] on icon "ActiveChat" at bounding box center [445, 201] width 14 height 9
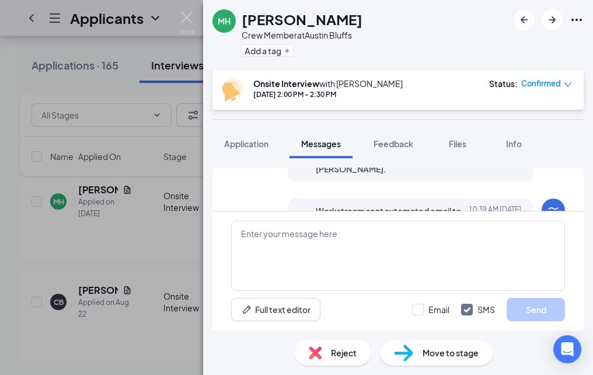
scroll to position [242, 0]
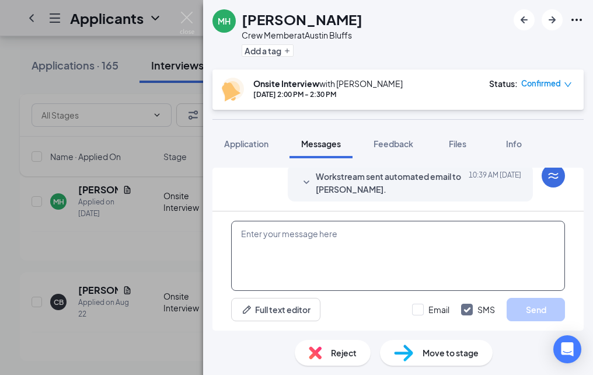
paste textarea "Good [PERSON_NAME] My Name Is [PERSON_NAME] The Gm at the [GEOGRAPHIC_DATA] on …"
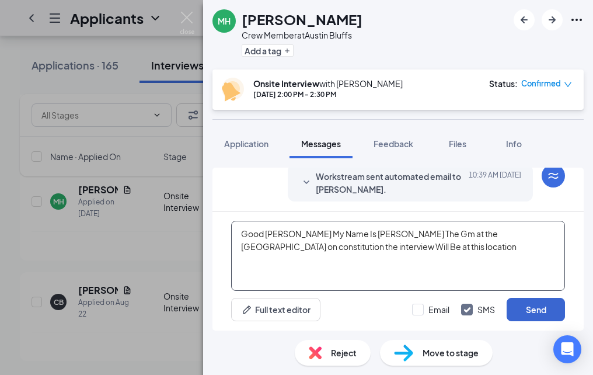
type textarea "Good [PERSON_NAME] My Name Is [PERSON_NAME] The Gm at the [GEOGRAPHIC_DATA] on …"
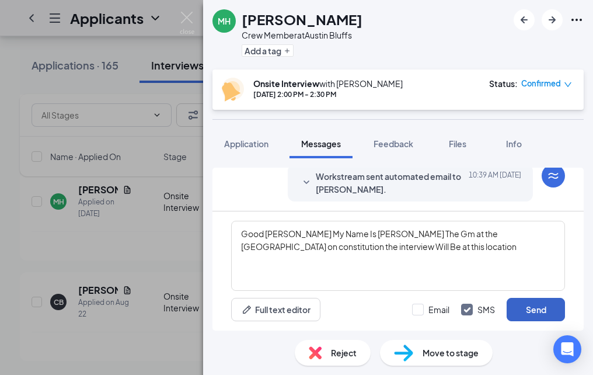
click at [540, 309] on button "Send" at bounding box center [536, 309] width 58 height 23
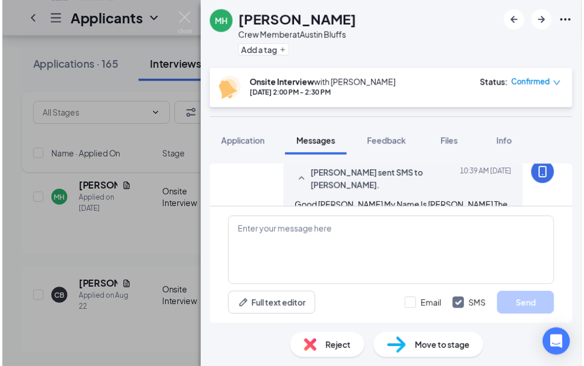
scroll to position [333, 0]
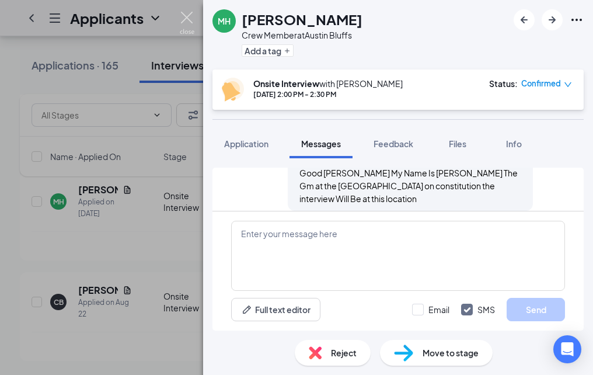
click at [183, 19] on img at bounding box center [187, 23] width 15 height 23
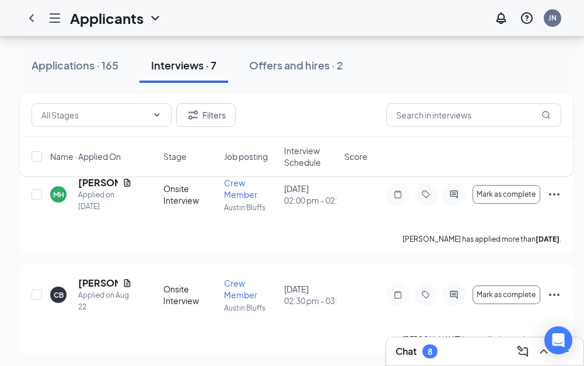
scroll to position [577, 0]
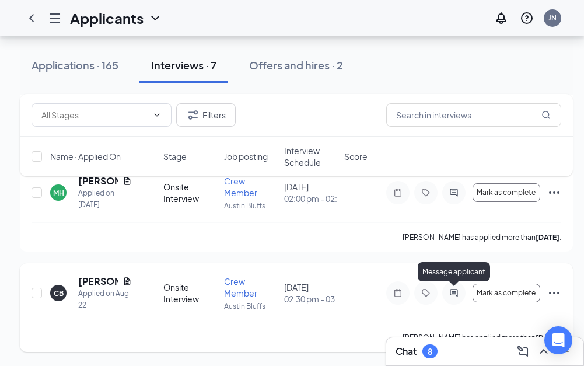
click at [455, 294] on icon "ActiveChat" at bounding box center [454, 292] width 14 height 9
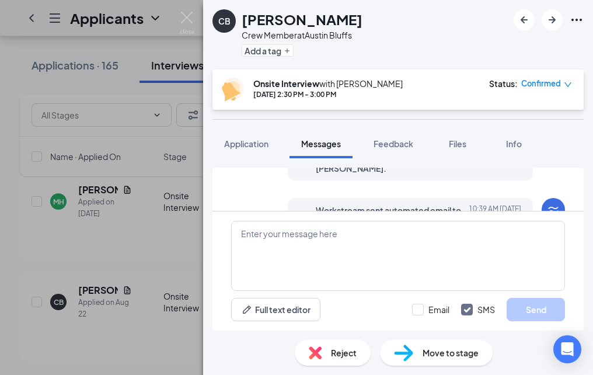
scroll to position [244, 0]
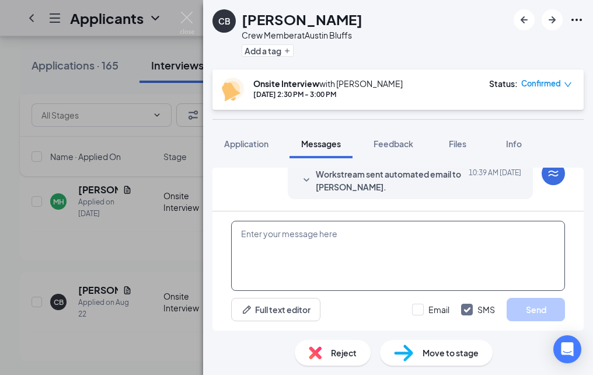
paste textarea "Good [PERSON_NAME] My Name Is [PERSON_NAME] The Gm at the [GEOGRAPHIC_DATA] on …"
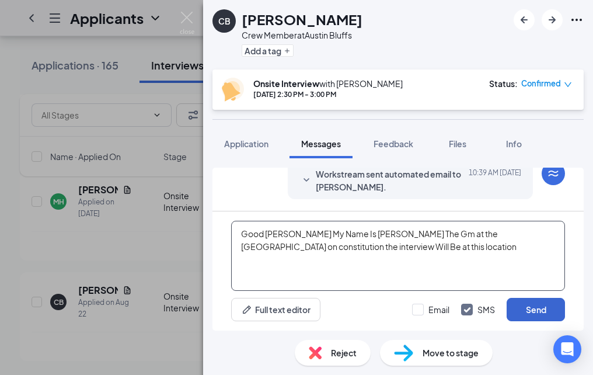
type textarea "Good [PERSON_NAME] My Name Is [PERSON_NAME] The Gm at the [GEOGRAPHIC_DATA] on …"
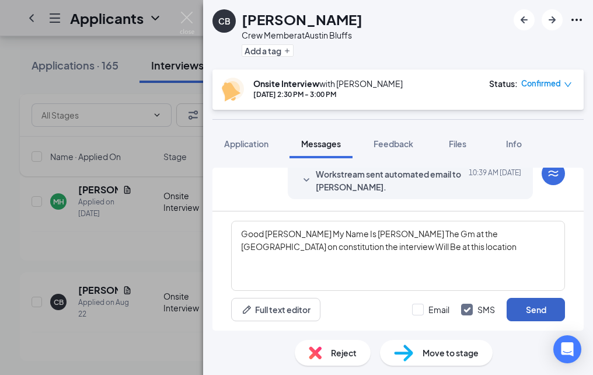
click at [548, 309] on button "Send" at bounding box center [536, 309] width 58 height 23
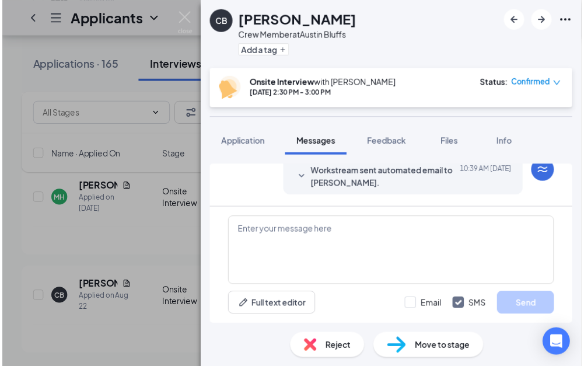
scroll to position [344, 0]
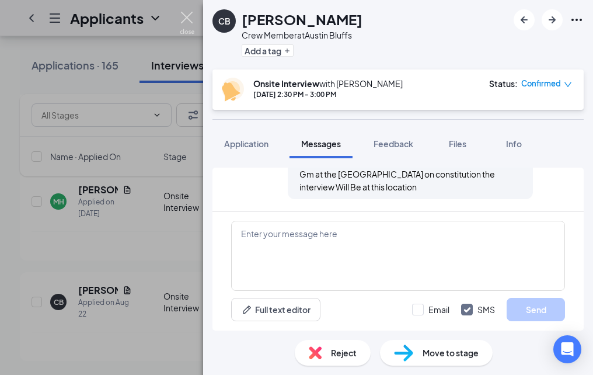
click at [191, 13] on img at bounding box center [187, 23] width 15 height 23
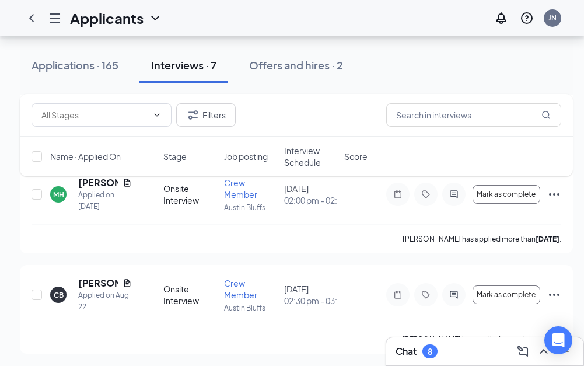
scroll to position [577, 0]
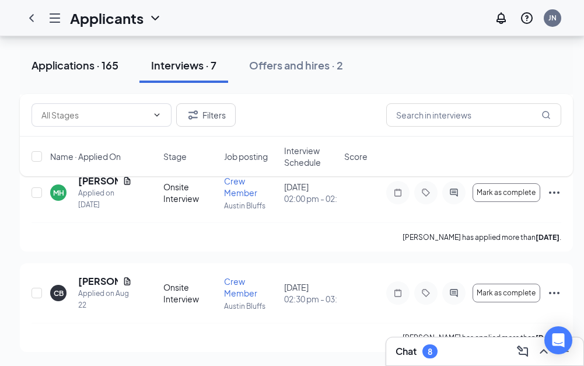
click at [107, 64] on div "Applications · 165" at bounding box center [75, 65] width 87 height 15
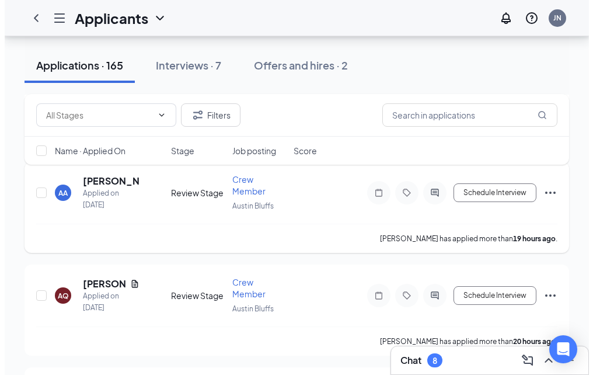
scroll to position [175, 0]
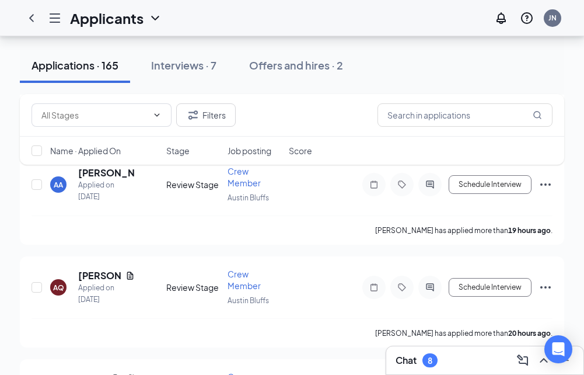
click at [104, 172] on div "Filters Name · Applied On Stage Job posting Score" at bounding box center [292, 135] width 545 height 82
click at [96, 177] on h5 "[PERSON_NAME]" at bounding box center [106, 172] width 57 height 13
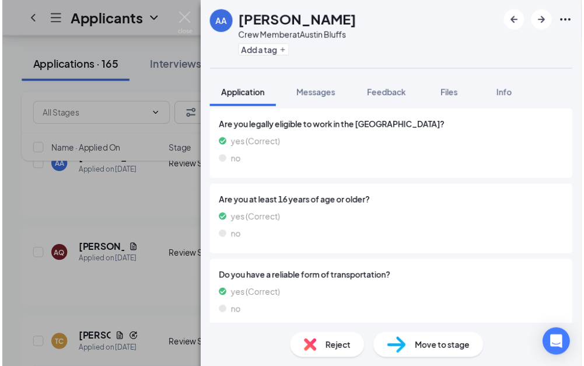
scroll to position [374, 0]
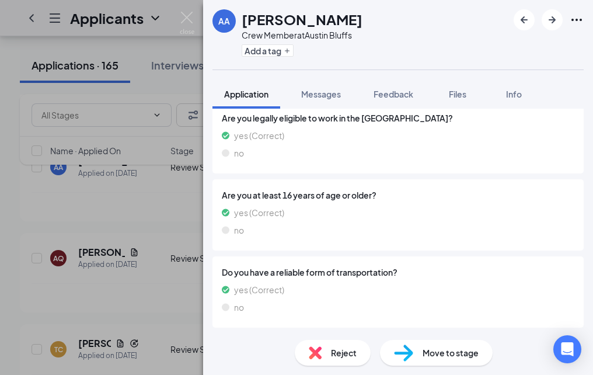
click at [194, 25] on div "AA [PERSON_NAME] Crew Member at [GEOGRAPHIC_DATA] Add a tag Application Message…" at bounding box center [296, 187] width 593 height 375
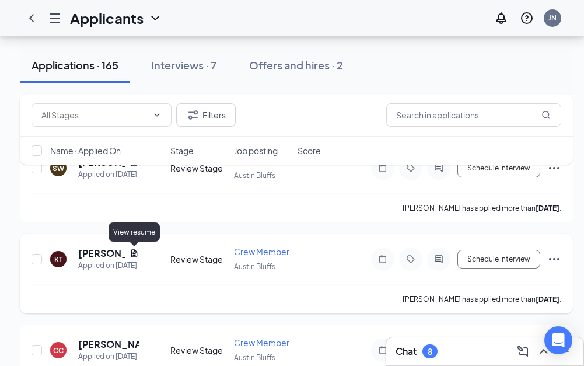
scroll to position [1051, 0]
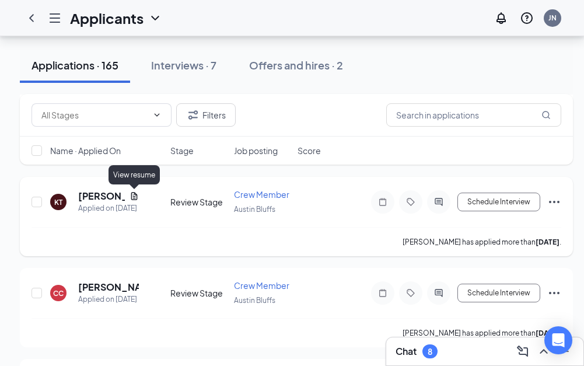
click at [130, 196] on icon "Document" at bounding box center [134, 195] width 9 height 9
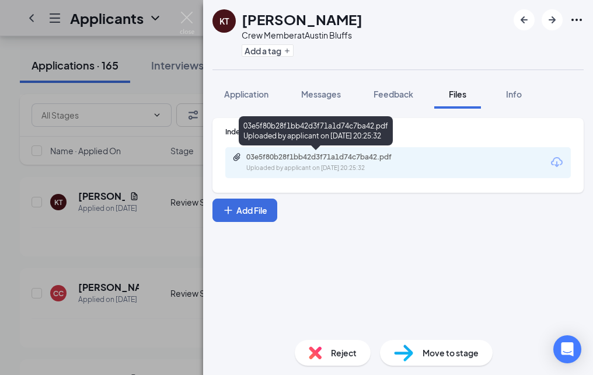
click at [302, 169] on div "Uploaded by applicant on [DATE] 20:25:32" at bounding box center [333, 167] width 175 height 9
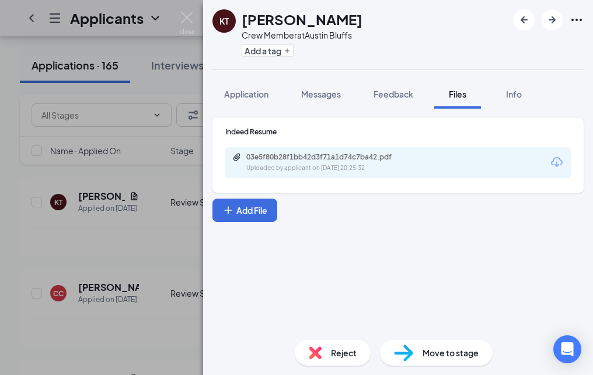
click at [179, 18] on div "[PERSON_NAME] Crew Member at [GEOGRAPHIC_DATA] Add a tag Application Messages F…" at bounding box center [296, 187] width 593 height 375
click at [185, 17] on div "Applicants JN" at bounding box center [296, 18] width 593 height 36
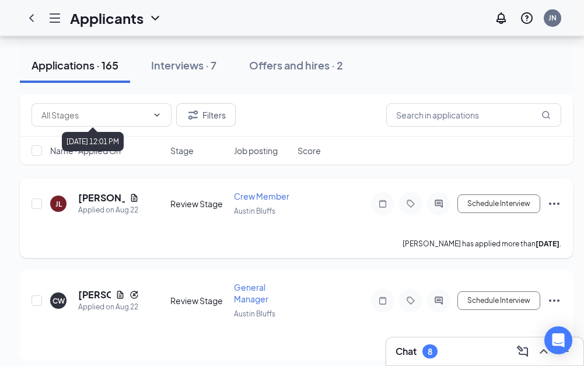
scroll to position [1342, 0]
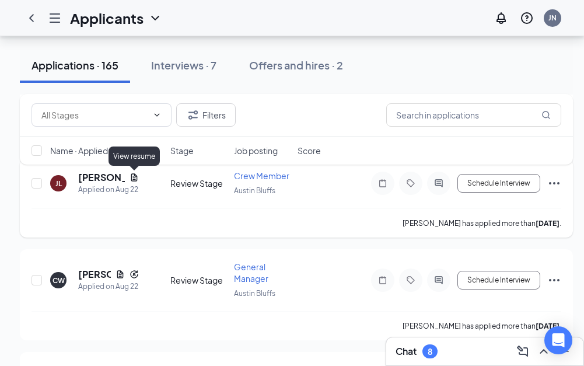
click at [132, 180] on icon "Document" at bounding box center [134, 177] width 6 height 8
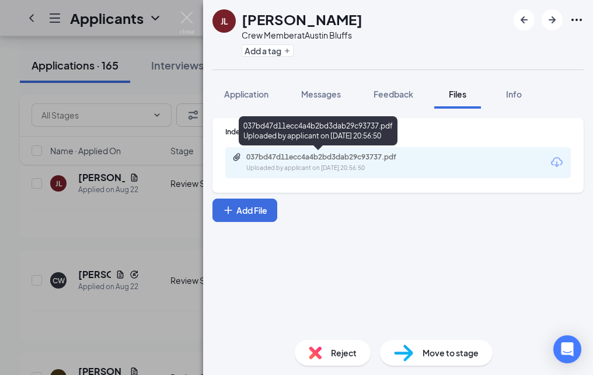
click at [372, 170] on div "Uploaded by applicant on [DATE] 20:56:50" at bounding box center [333, 167] width 175 height 9
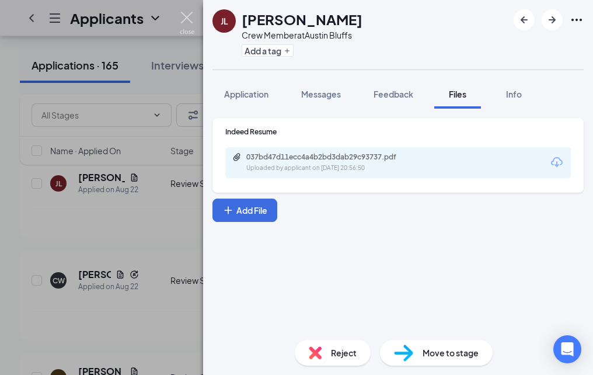
click at [183, 20] on img at bounding box center [187, 23] width 15 height 23
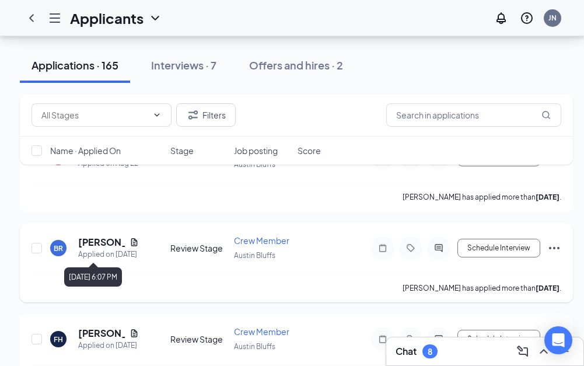
scroll to position [1868, 0]
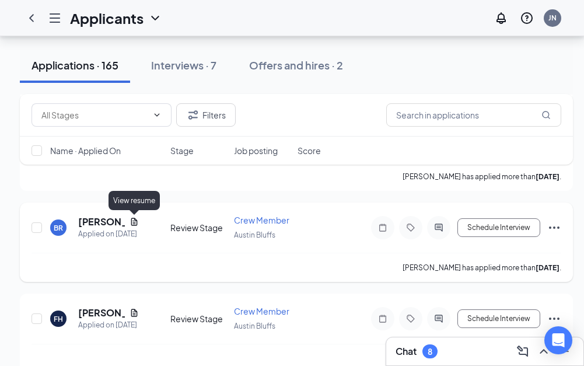
click at [132, 219] on icon "Document" at bounding box center [134, 221] width 9 height 9
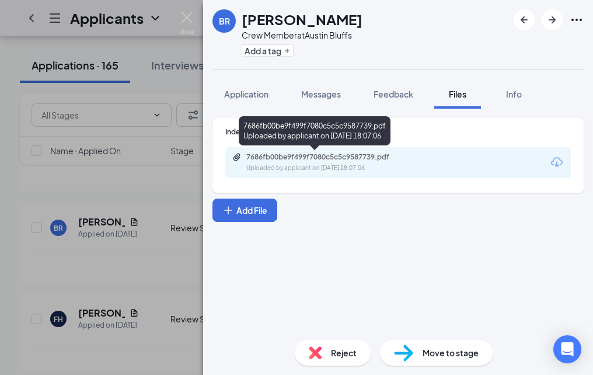
click at [376, 168] on div "Uploaded by applicant on [DATE] 18:07:06" at bounding box center [333, 167] width 175 height 9
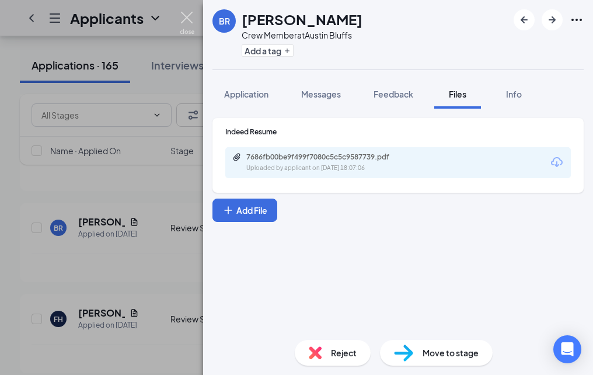
click at [190, 18] on img at bounding box center [187, 23] width 15 height 23
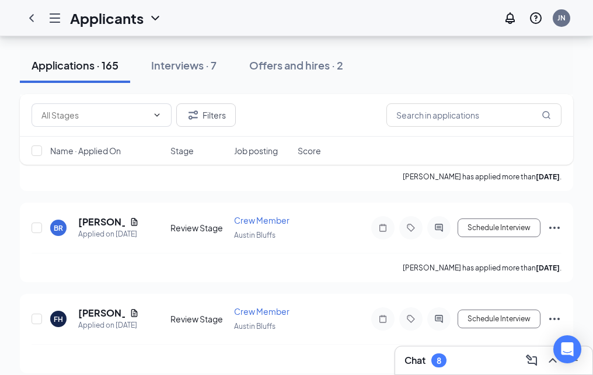
click at [187, 18] on div "Applicants JN" at bounding box center [296, 18] width 593 height 36
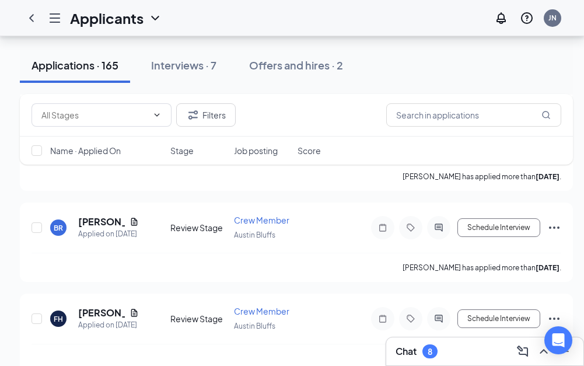
click at [446, 355] on div "Chat 8" at bounding box center [485, 351] width 179 height 19
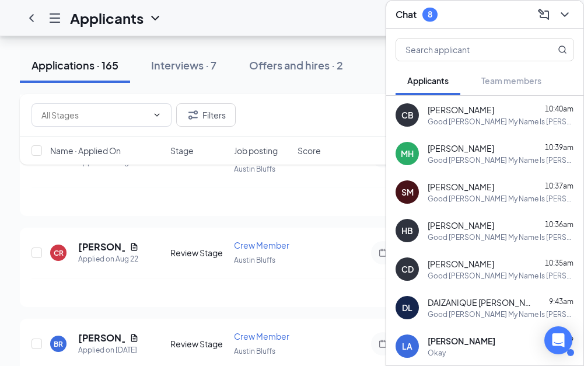
scroll to position [1751, 0]
click at [483, 9] on div "Chat 8" at bounding box center [485, 14] width 179 height 18
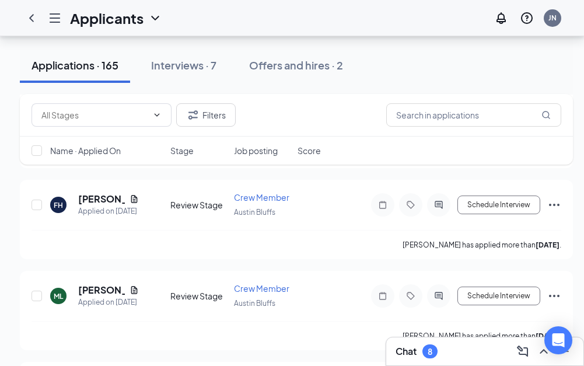
scroll to position [2101, 0]
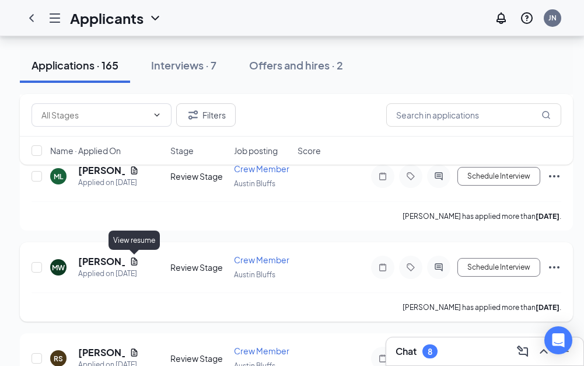
click at [135, 262] on icon "Document" at bounding box center [134, 261] width 6 height 8
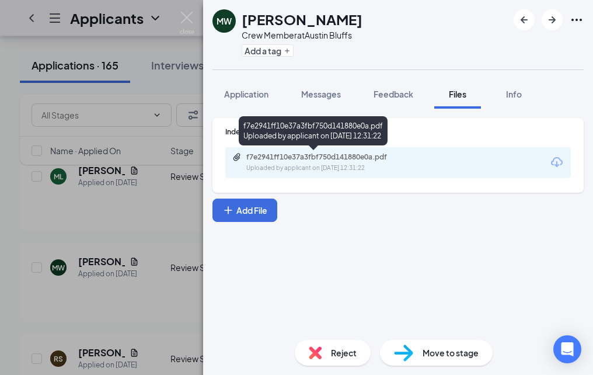
drag, startPoint x: 315, startPoint y: 142, endPoint x: 315, endPoint y: 150, distance: 7.6
click at [315, 143] on div "f7e2941ff10e37a3fbf750d141880e0a.pdf Uploaded by applicant on [DATE] 12:31:22" at bounding box center [313, 130] width 149 height 29
click at [314, 155] on div "f7e2941ff10e37a3fbf750d141880e0a.pdf" at bounding box center [327, 156] width 163 height 9
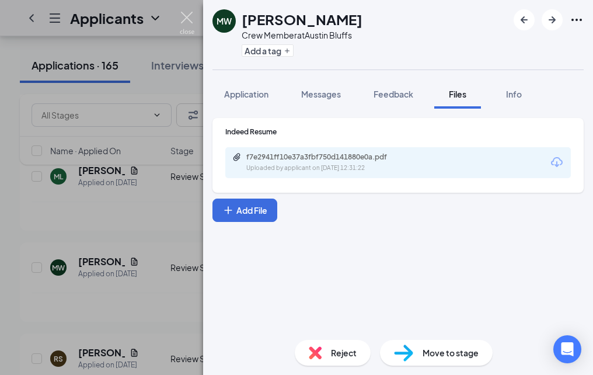
click at [184, 16] on img at bounding box center [187, 23] width 15 height 23
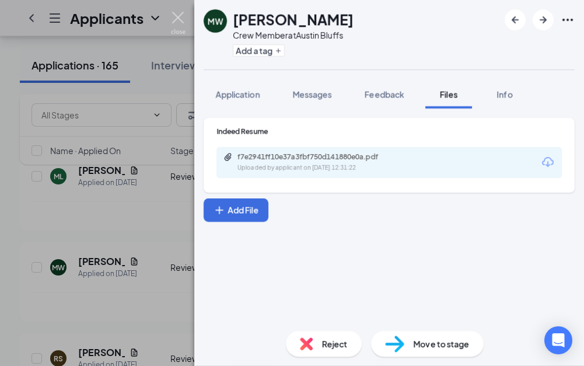
click at [184, 15] on div "Applicants JN" at bounding box center [292, 18] width 584 height 36
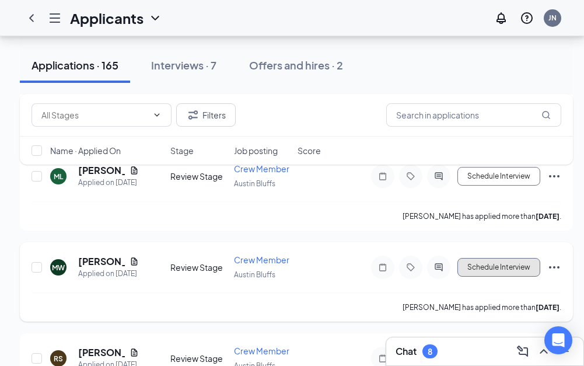
click at [501, 263] on button "Schedule Interview" at bounding box center [499, 267] width 83 height 19
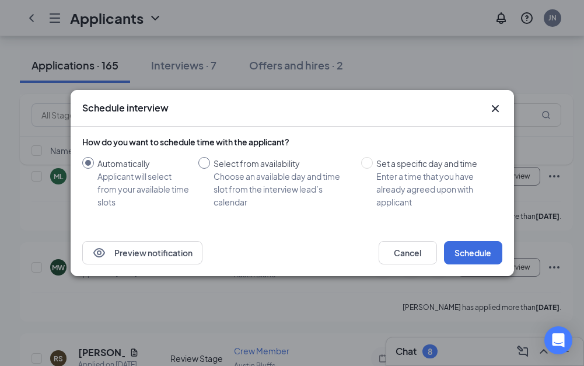
click at [289, 184] on div "Choose an available day and time slot from the interview lead’s calendar" at bounding box center [283, 189] width 138 height 39
click at [210, 169] on input "Select from availability Choose an available day and time slot from the intervi…" at bounding box center [204, 163] width 12 height 12
radio input "true"
radio input "false"
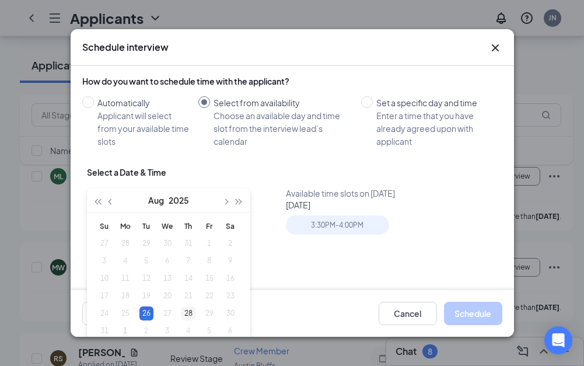
type input "[DATE]"
click at [183, 310] on div "28" at bounding box center [189, 313] width 14 height 14
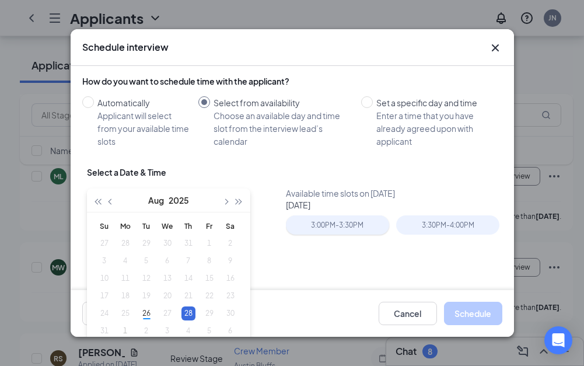
click at [354, 219] on div "3:00PM - 3:30PM" at bounding box center [337, 224] width 103 height 19
click at [473, 309] on button "Schedule" at bounding box center [473, 313] width 58 height 23
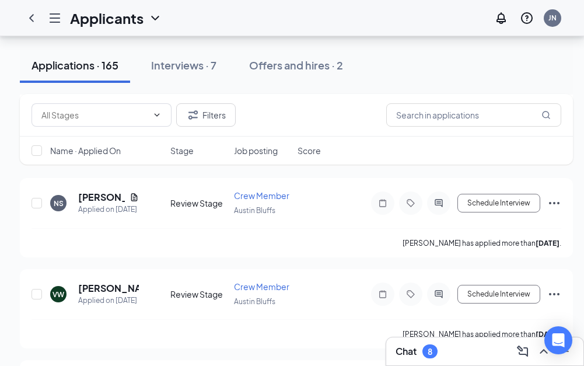
scroll to position [2276, 0]
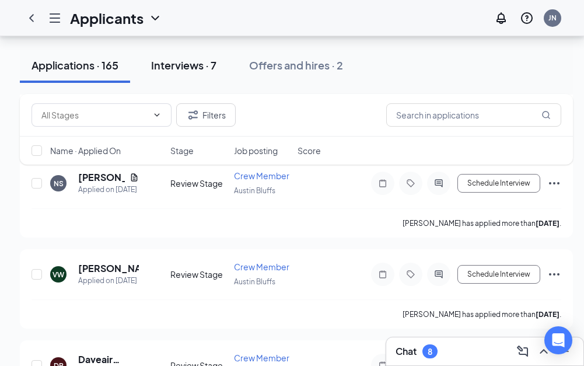
click at [199, 62] on div "Interviews · 7" at bounding box center [183, 65] width 65 height 15
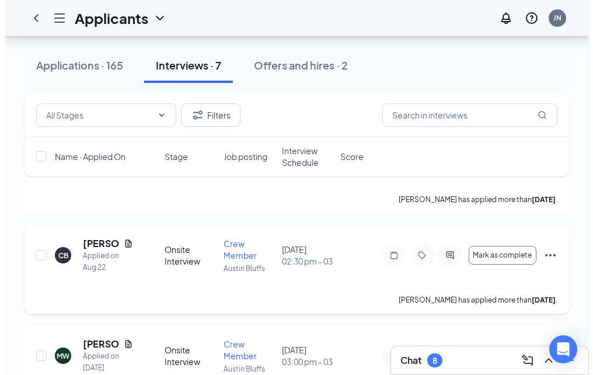
scroll to position [668, 0]
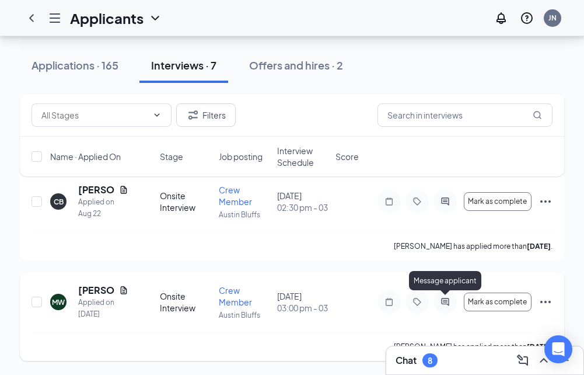
click at [447, 302] on icon "ActiveChat" at bounding box center [445, 301] width 14 height 9
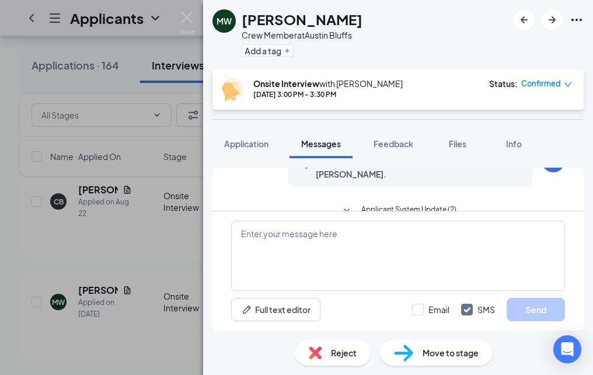
scroll to position [194, 0]
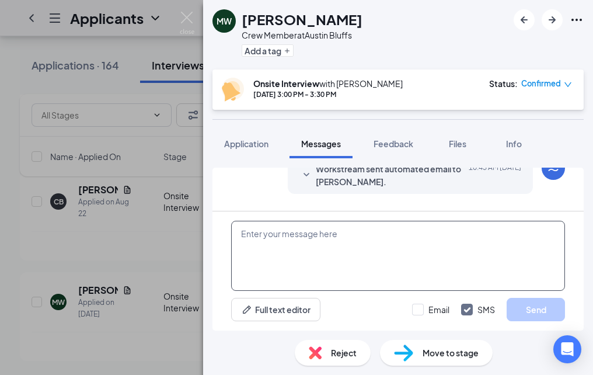
paste textarea "Good [PERSON_NAME] My Name Is [PERSON_NAME] The Gm at the [GEOGRAPHIC_DATA] on …"
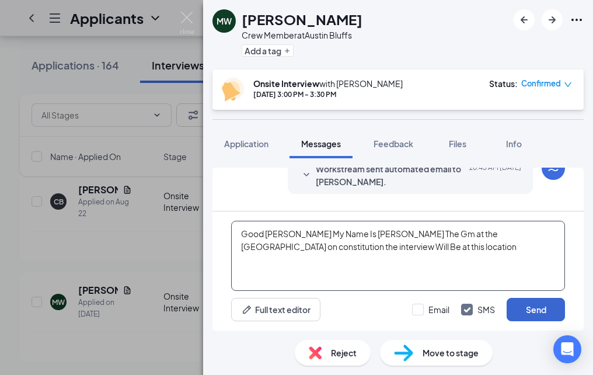
type textarea "Good [PERSON_NAME] My Name Is [PERSON_NAME] The Gm at the [GEOGRAPHIC_DATA] on …"
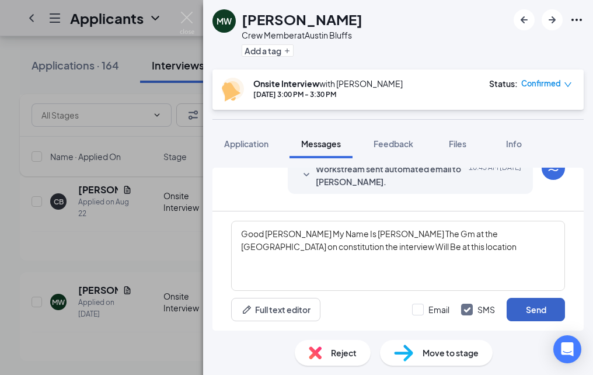
click at [535, 313] on button "Send" at bounding box center [536, 309] width 58 height 23
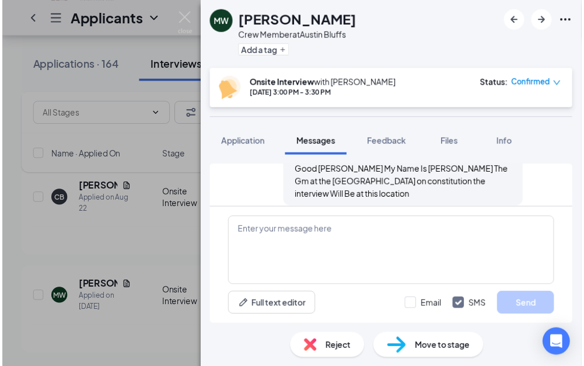
scroll to position [344, 0]
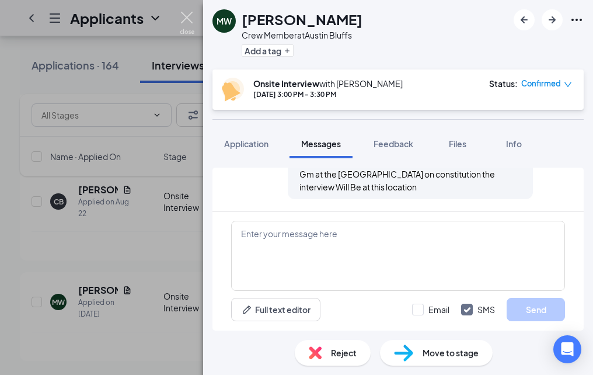
click at [194, 21] on img at bounding box center [187, 23] width 15 height 23
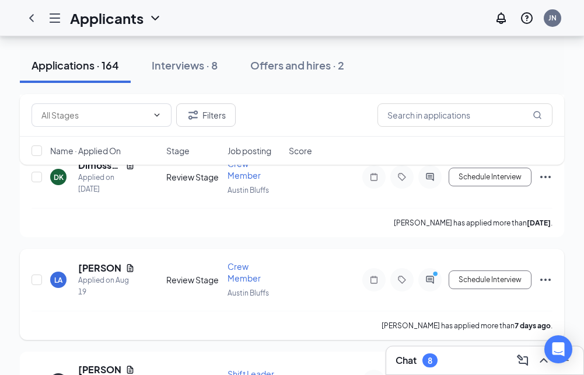
scroll to position [2977, 0]
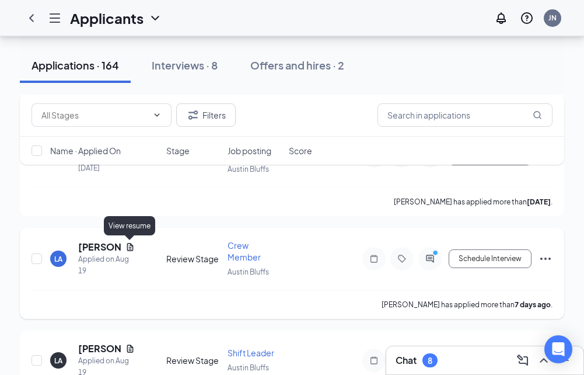
click at [130, 246] on icon "Document" at bounding box center [129, 246] width 9 height 9
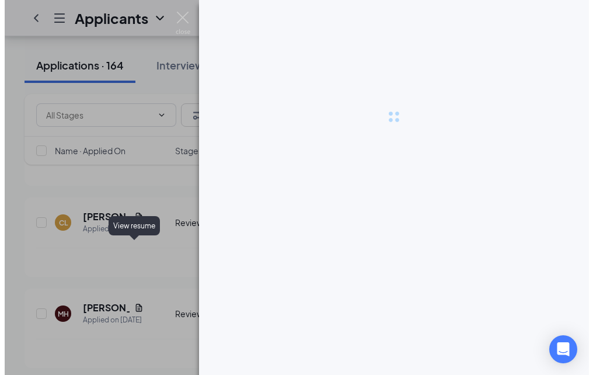
scroll to position [2685, 0]
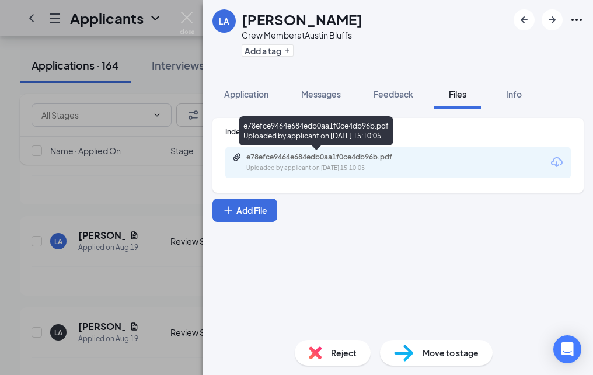
click at [317, 156] on div "e78efce9464e684edb0aa1f0ce4db96b.pdf" at bounding box center [327, 156] width 163 height 9
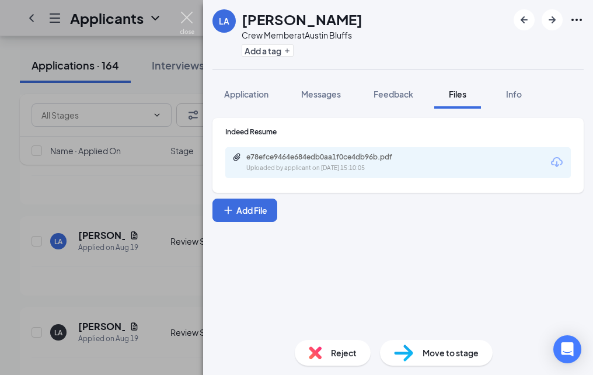
click at [187, 15] on img at bounding box center [187, 23] width 15 height 23
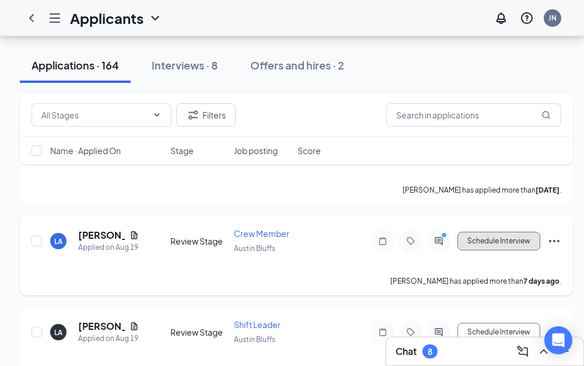
click at [462, 240] on button "Schedule Interview" at bounding box center [499, 241] width 83 height 19
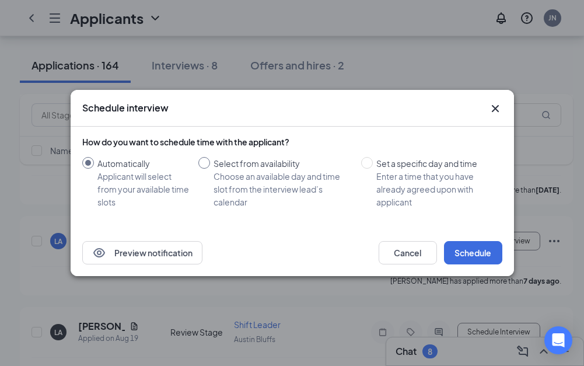
click at [265, 180] on div "Choose an available day and time slot from the interview lead’s calendar" at bounding box center [283, 189] width 138 height 39
click at [210, 169] on input "Select from availability Choose an available day and time slot from the intervi…" at bounding box center [204, 163] width 12 height 12
radio input "true"
radio input "false"
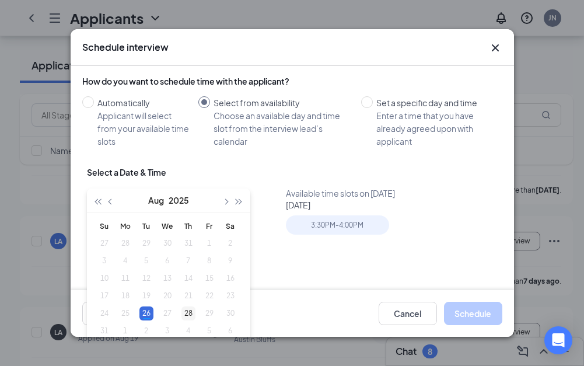
type input "[DATE]"
click at [189, 306] on div "28" at bounding box center [189, 313] width 14 height 14
click at [348, 217] on div "3:30PM - 4:00PM" at bounding box center [337, 224] width 103 height 19
click at [477, 319] on button "Schedule" at bounding box center [473, 313] width 58 height 23
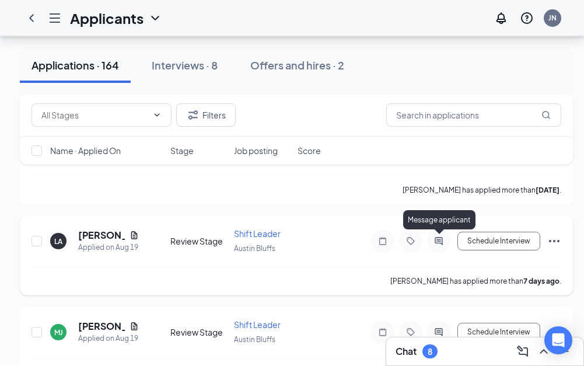
click at [434, 243] on icon "ActiveChat" at bounding box center [439, 240] width 14 height 9
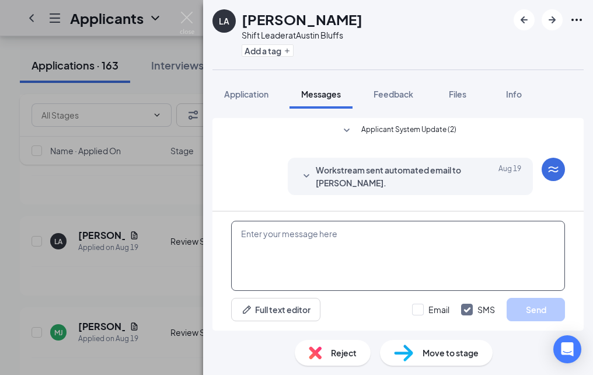
scroll to position [51, 0]
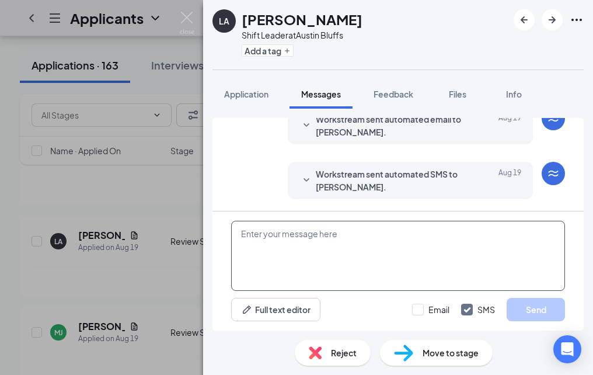
paste textarea "Good [PERSON_NAME] My Name Is [PERSON_NAME] The Gm at the [GEOGRAPHIC_DATA] on …"
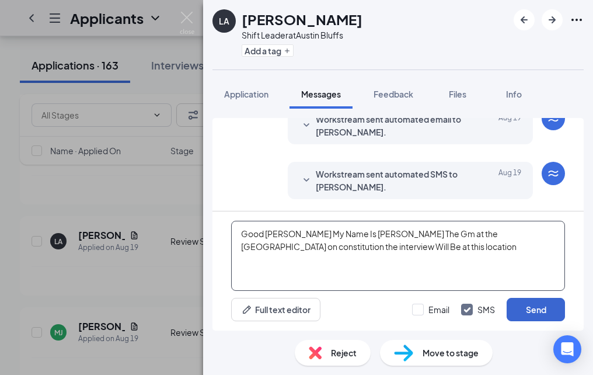
type textarea "Good [PERSON_NAME] My Name Is [PERSON_NAME] The Gm at the [GEOGRAPHIC_DATA] on …"
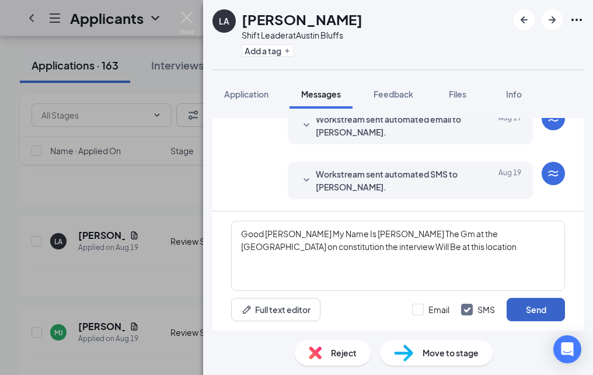
click at [560, 305] on button "Send" at bounding box center [536, 309] width 58 height 23
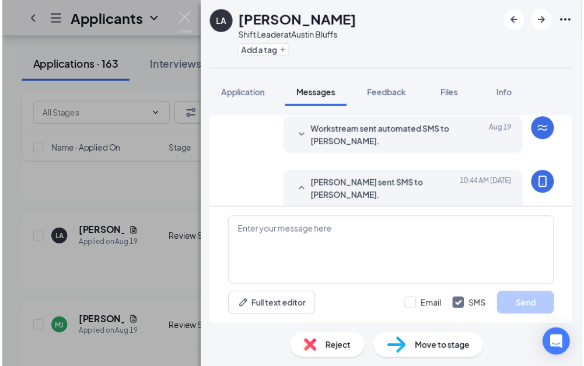
scroll to position [139, 0]
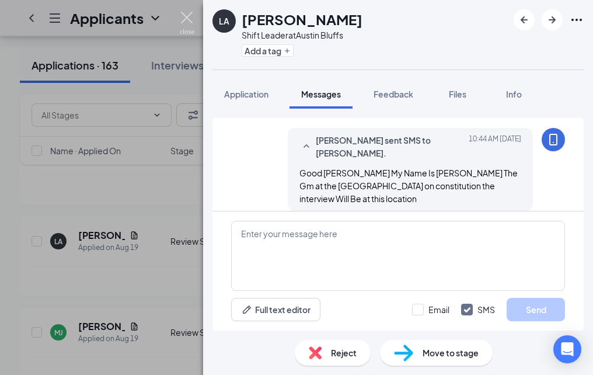
drag, startPoint x: 186, startPoint y: 20, endPoint x: 174, endPoint y: 12, distance: 15.1
click at [185, 19] on img at bounding box center [187, 23] width 15 height 23
